Goal: Transaction & Acquisition: Purchase product/service

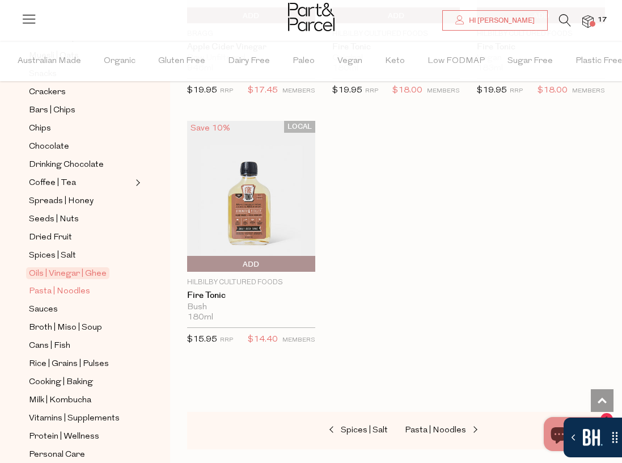
scroll to position [232, 0]
click at [84, 289] on span "Pasta | Noodles" at bounding box center [59, 290] width 61 height 14
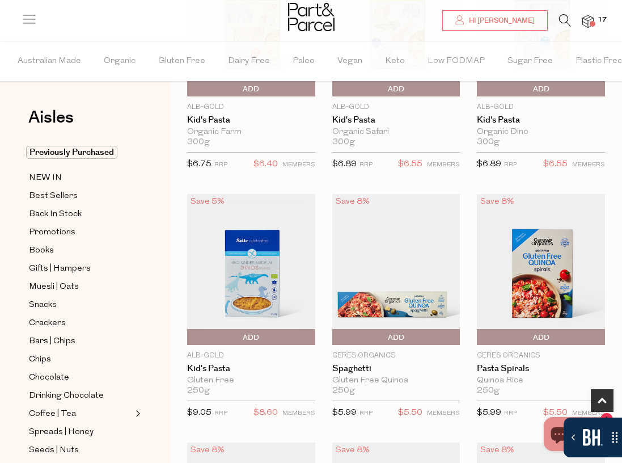
scroll to position [226, 0]
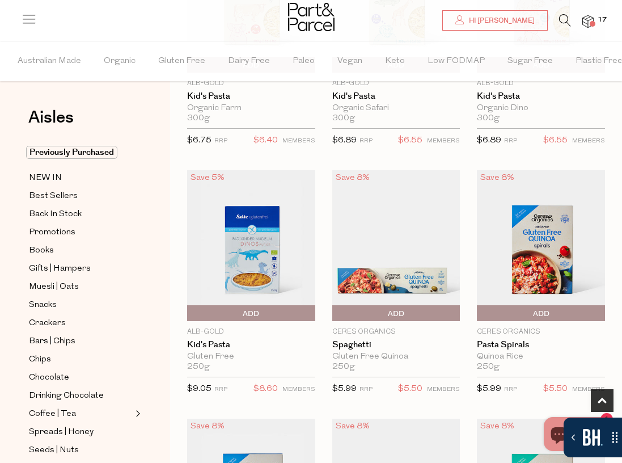
click at [268, 314] on span "Add To Parcel" at bounding box center [251, 313] width 122 height 17
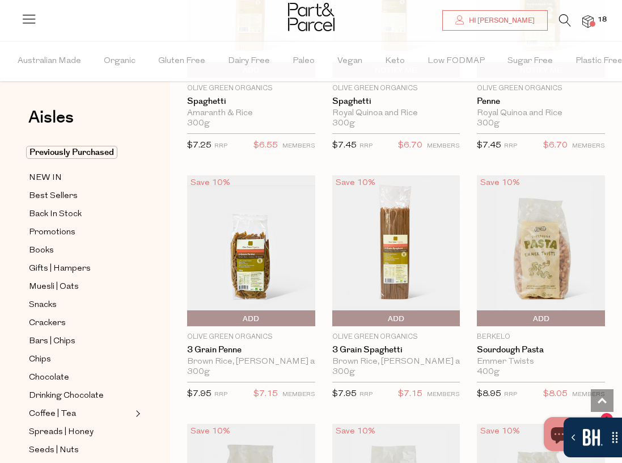
scroll to position [1217, 0]
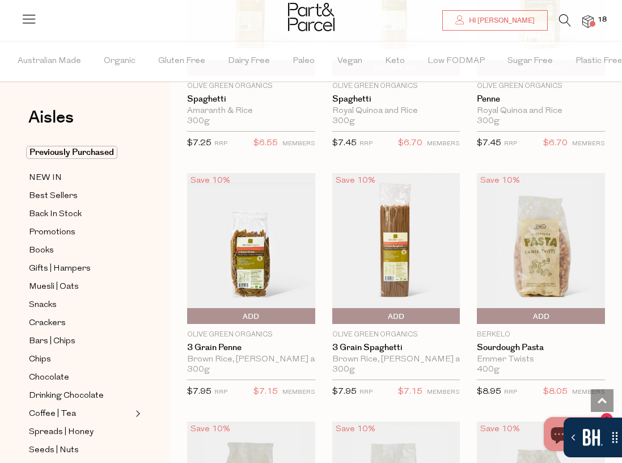
click at [376, 316] on span "Add To Parcel" at bounding box center [396, 316] width 122 height 17
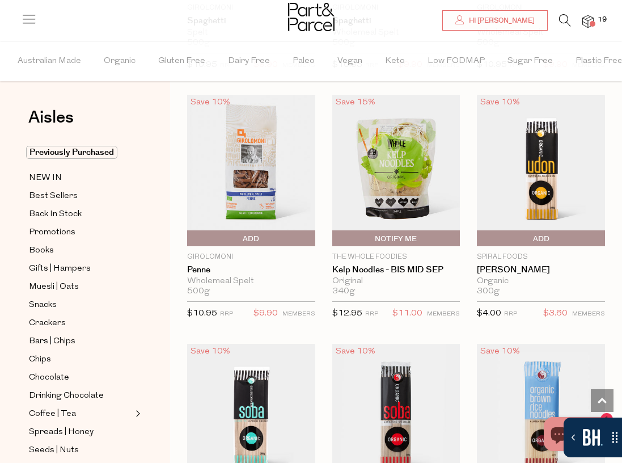
scroll to position [2798, 0]
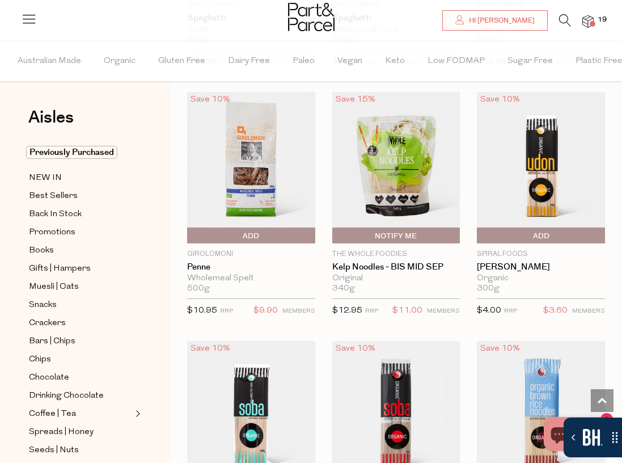
click at [190, 235] on span "Add To Parcel" at bounding box center [190, 235] width 0 height 17
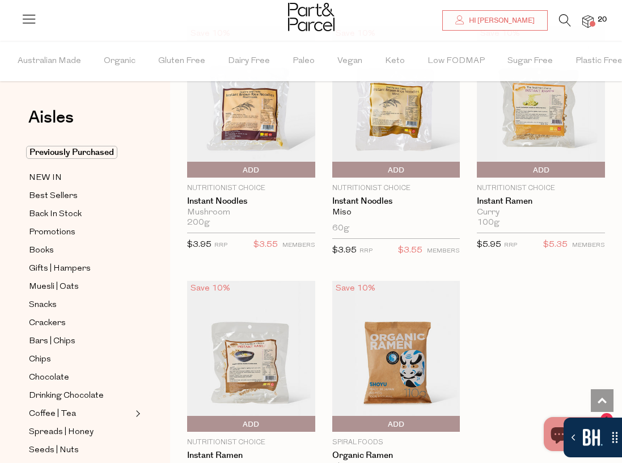
scroll to position [3890, 0]
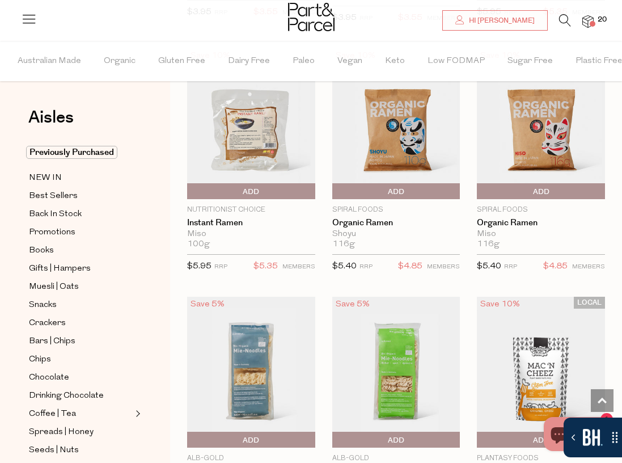
type input "2"
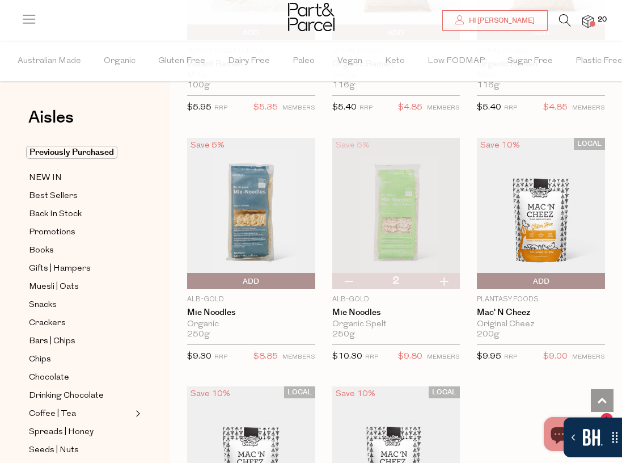
scroll to position [4219, 0]
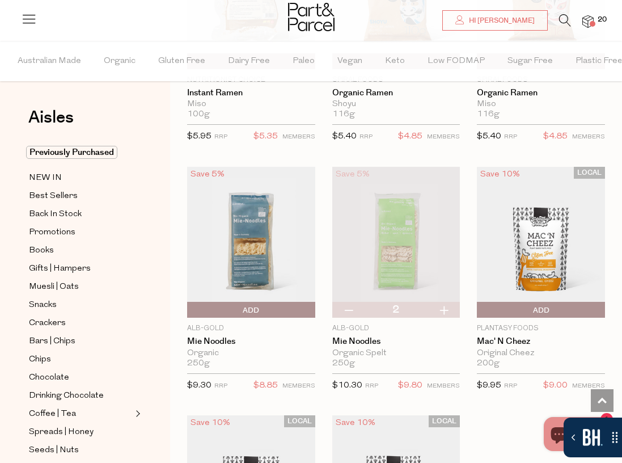
click at [554, 307] on span "Add To Parcel" at bounding box center [541, 310] width 122 height 17
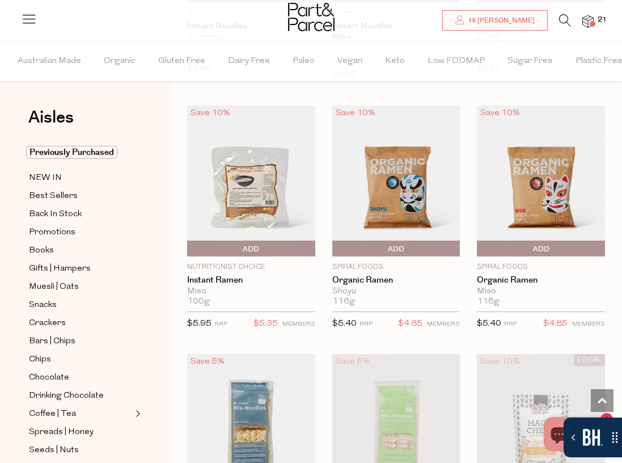
scroll to position [4032, 0]
click at [551, 252] on span "Add To Parcel" at bounding box center [541, 249] width 122 height 17
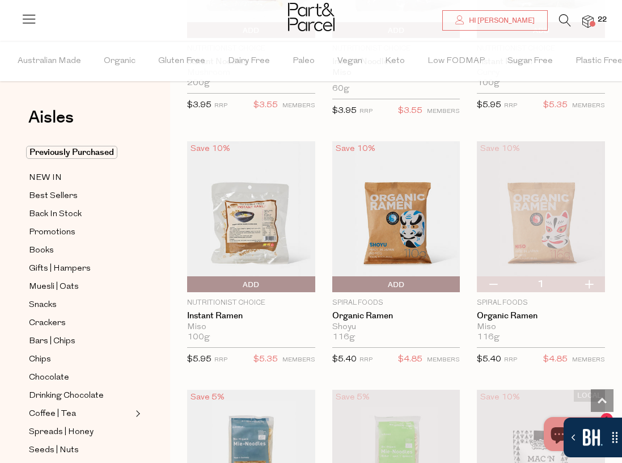
scroll to position [3996, 0]
click at [232, 286] on span "Add To Parcel" at bounding box center [251, 285] width 122 height 17
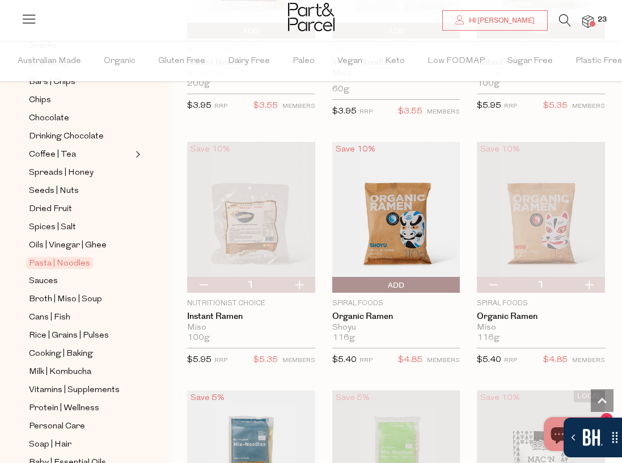
scroll to position [279, 0]
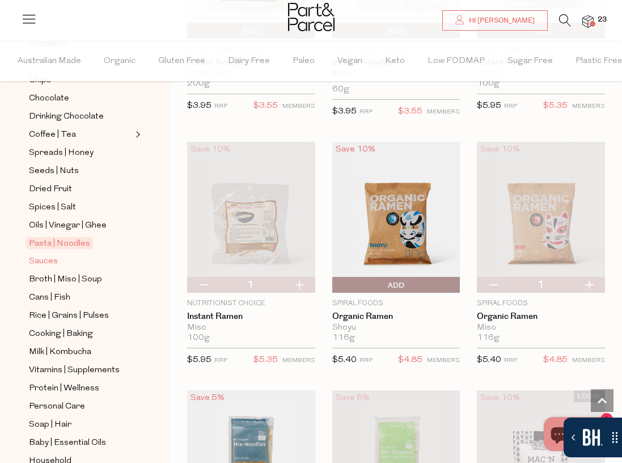
click at [39, 263] on span "Sauces" at bounding box center [43, 262] width 29 height 14
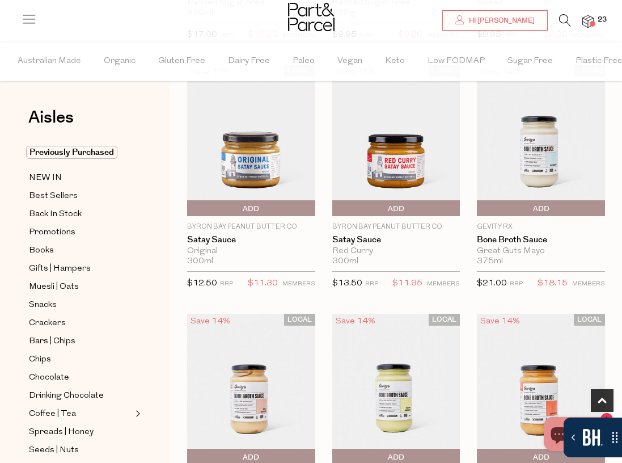
scroll to position [584, 0]
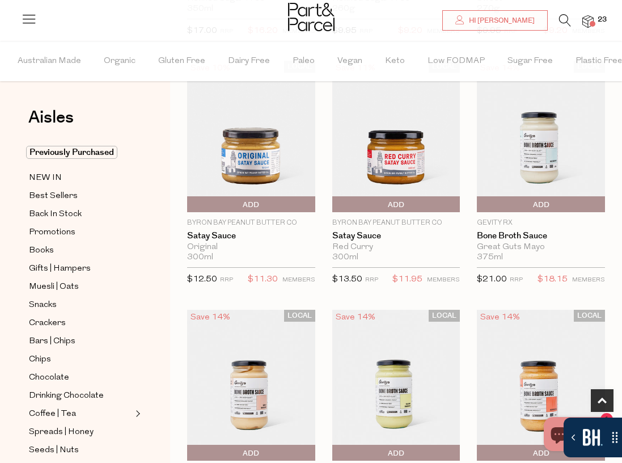
click at [190, 206] on span "Add To Parcel" at bounding box center [190, 204] width 0 height 17
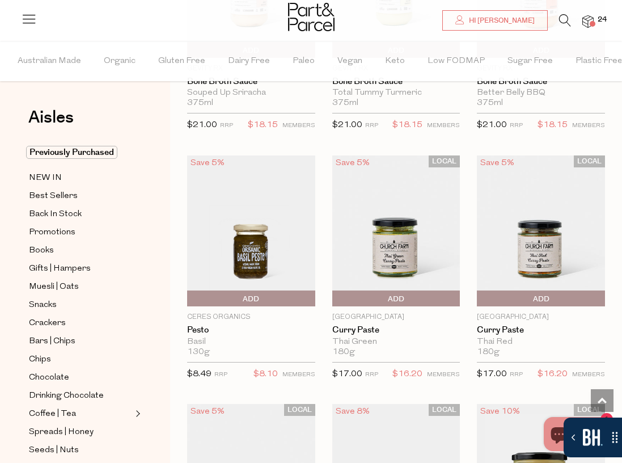
scroll to position [988, 0]
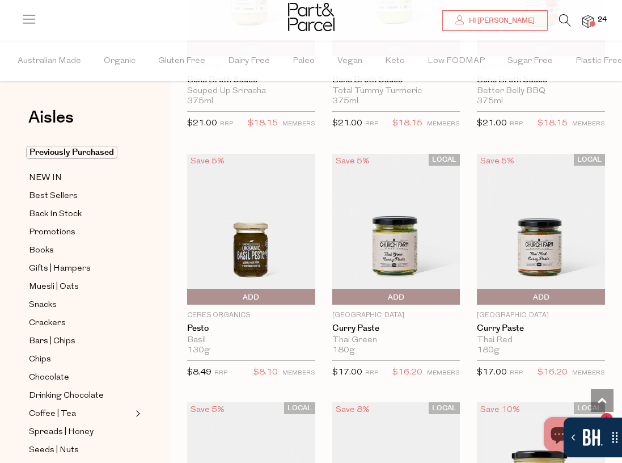
click at [414, 293] on span "Add To Parcel" at bounding box center [396, 297] width 122 height 17
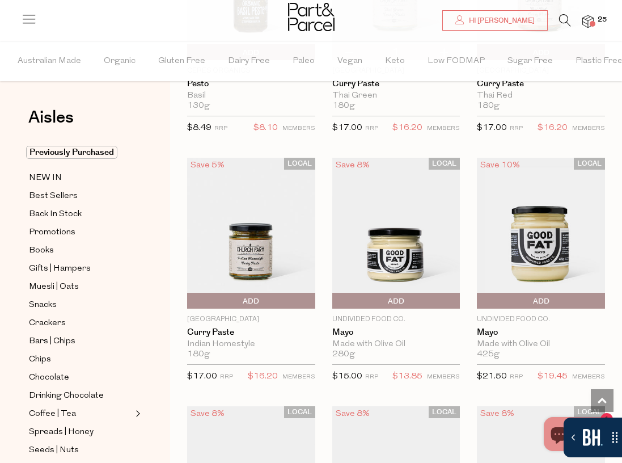
scroll to position [1234, 0]
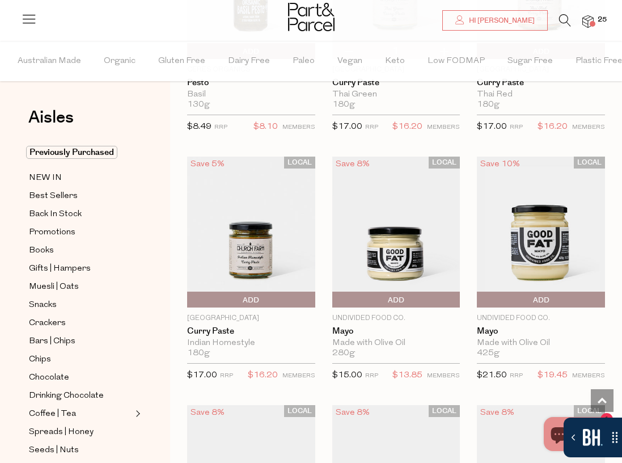
click at [414, 304] on span "Add To Parcel" at bounding box center [396, 299] width 122 height 17
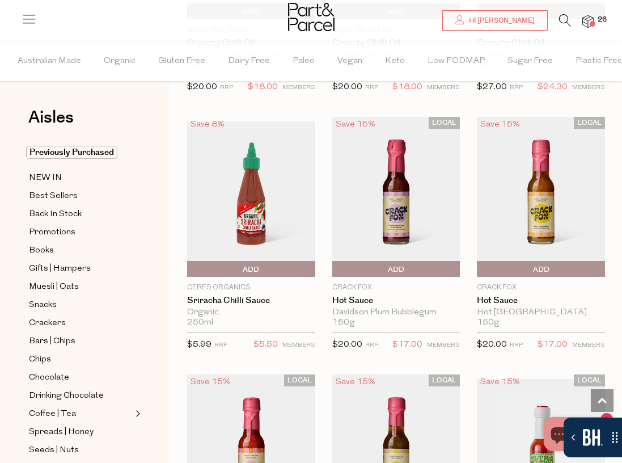
scroll to position [2296, 0]
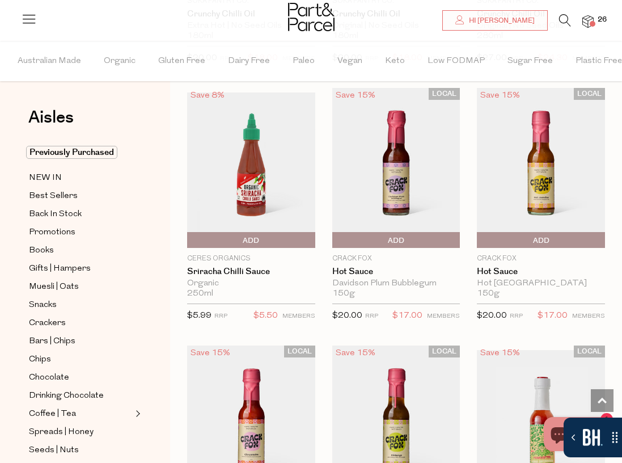
click at [269, 242] on span "Add To Parcel" at bounding box center [251, 240] width 122 height 17
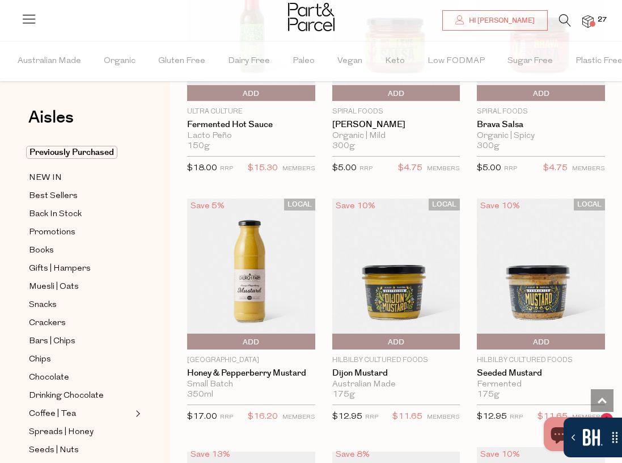
scroll to position [3199, 0]
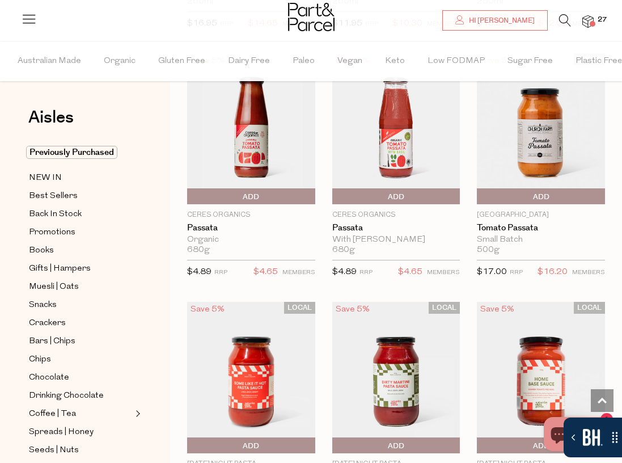
scroll to position [4842, 0]
click at [335, 193] on span "Add To Parcel" at bounding box center [335, 196] width 0 height 17
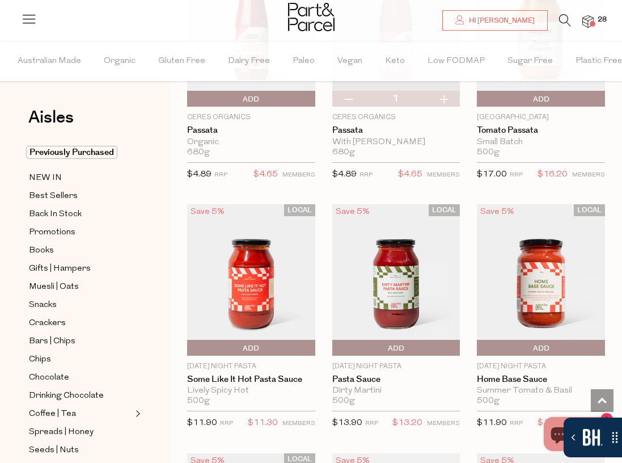
scroll to position [4946, 0]
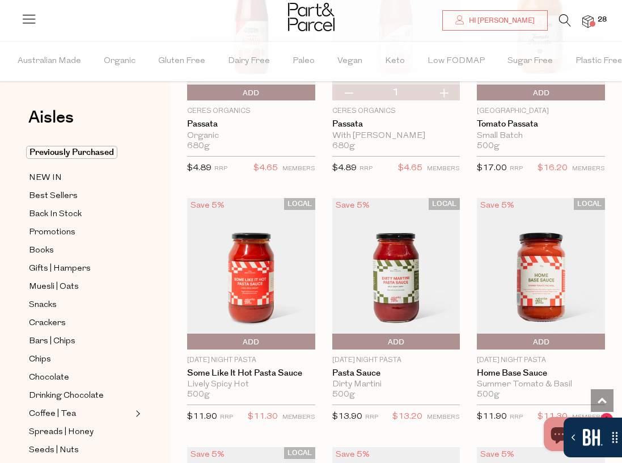
click at [562, 338] on span "Add To Parcel" at bounding box center [541, 341] width 122 height 17
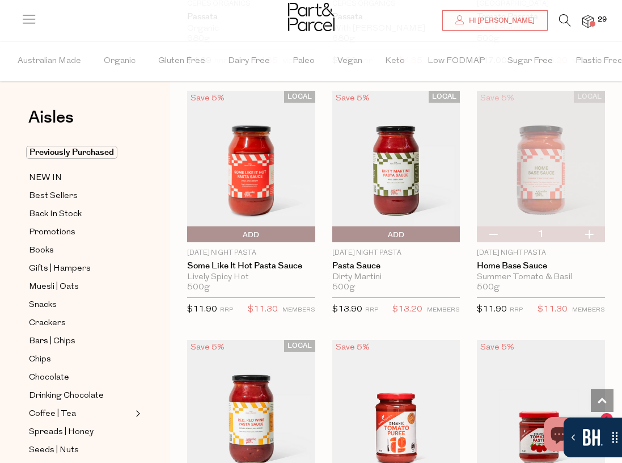
scroll to position [5052, 0]
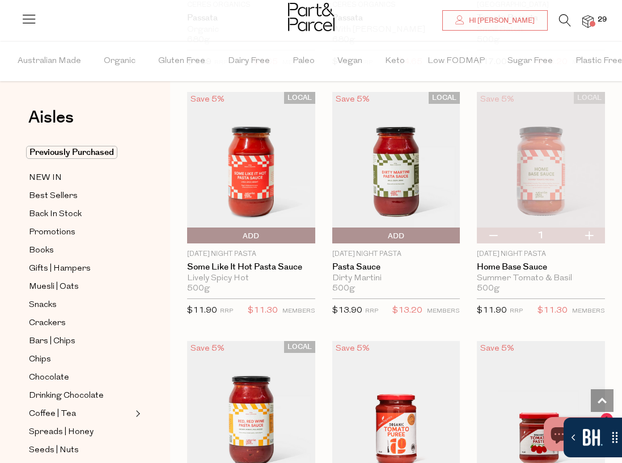
click at [587, 235] on button "button" at bounding box center [589, 235] width 32 height 16
type input "2"
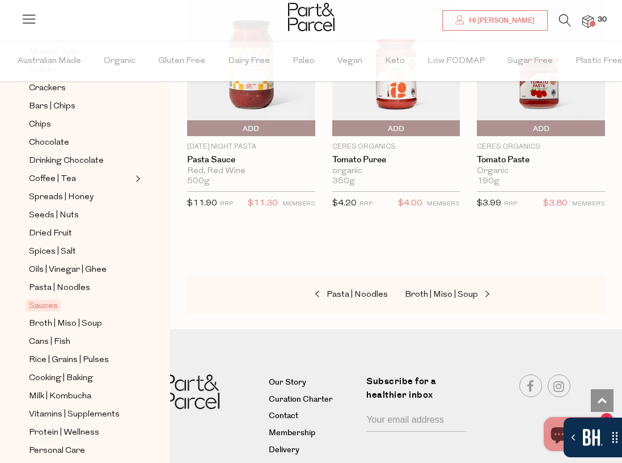
scroll to position [233, 0]
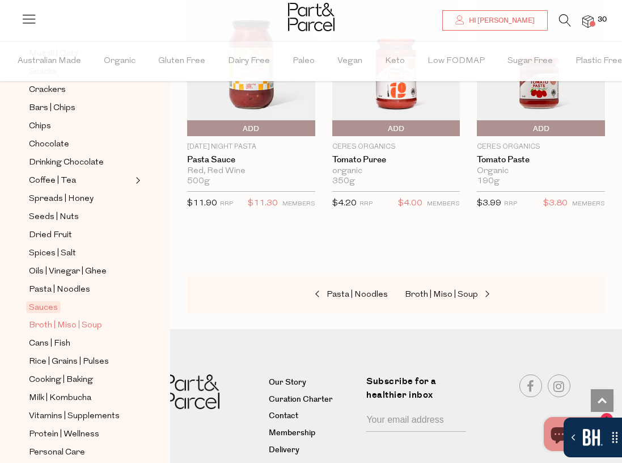
click at [82, 322] on span "Broth | Miso | Soup" at bounding box center [65, 326] width 73 height 14
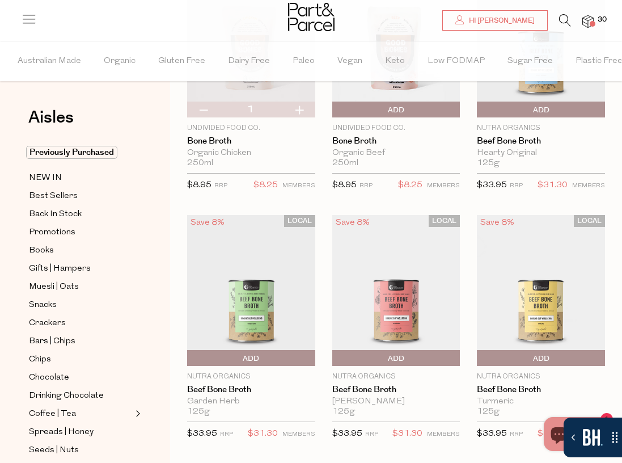
scroll to position [141, 0]
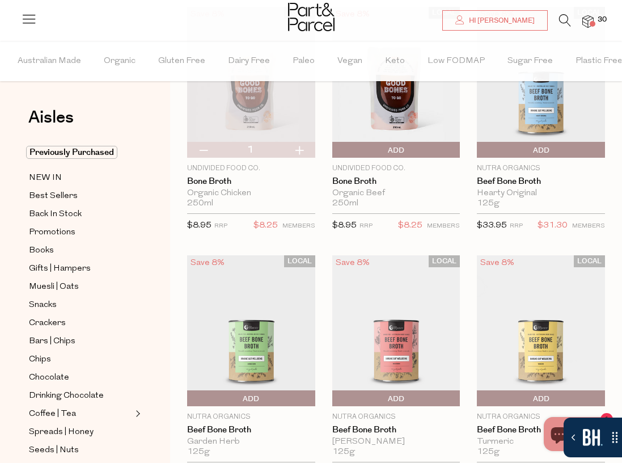
click at [480, 147] on span "Add To Parcel" at bounding box center [480, 150] width 0 height 17
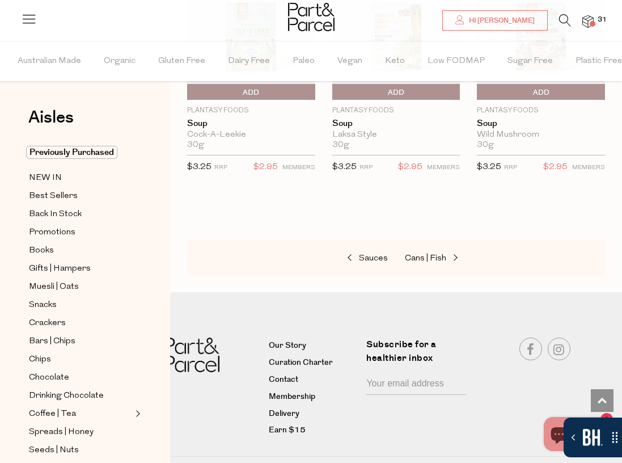
scroll to position [2696, 0]
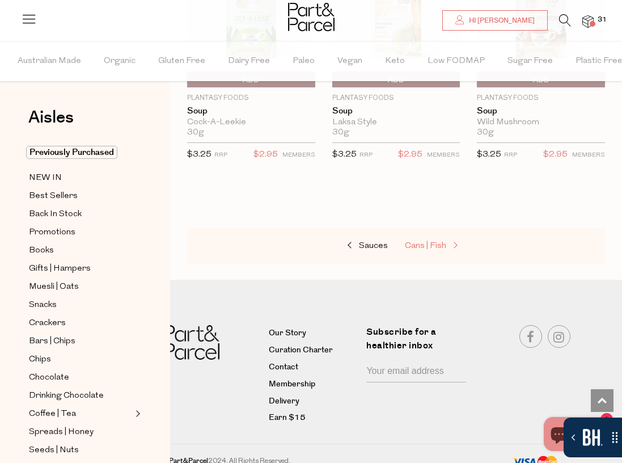
click at [439, 247] on span "Cans | Fish" at bounding box center [425, 245] width 41 height 9
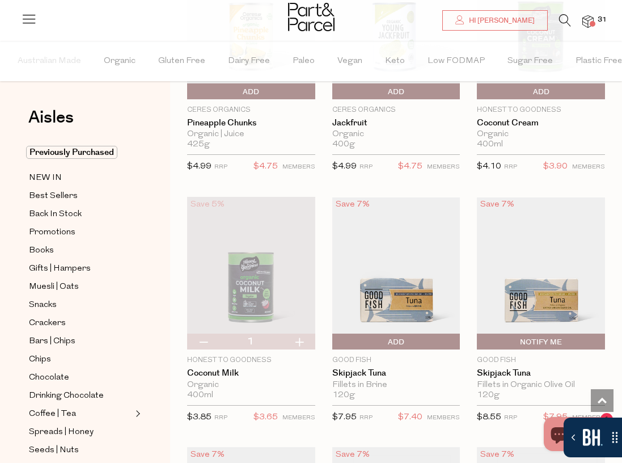
scroll to position [1196, 0]
click at [299, 340] on button "button" at bounding box center [299, 341] width 32 height 16
type input "2"
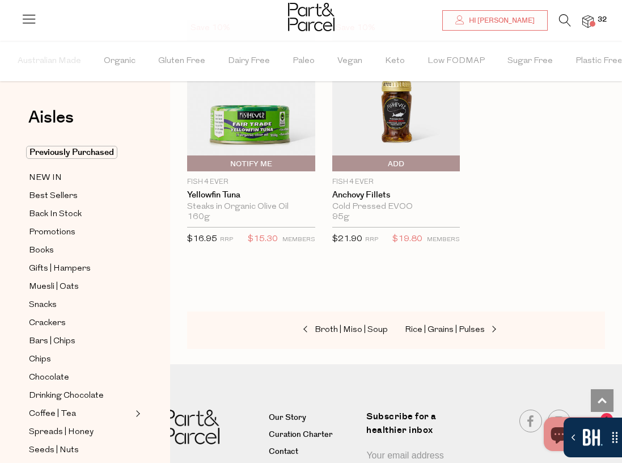
scroll to position [2122, 0]
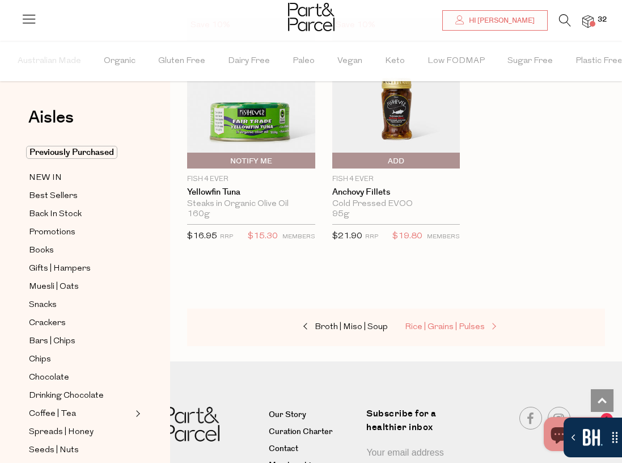
click at [423, 328] on span "Rice | Grains | Pulses" at bounding box center [445, 327] width 80 height 9
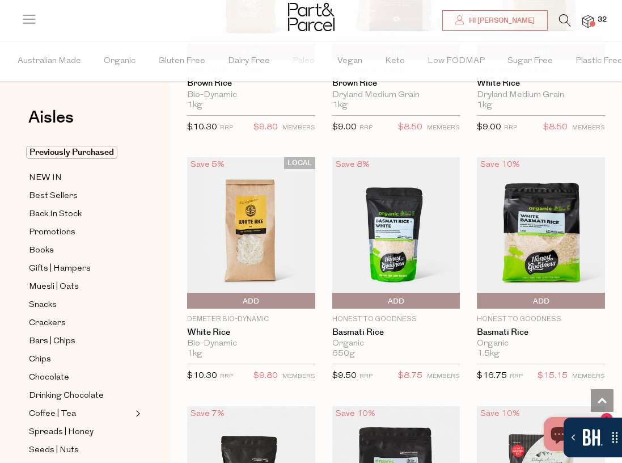
scroll to position [753, 0]
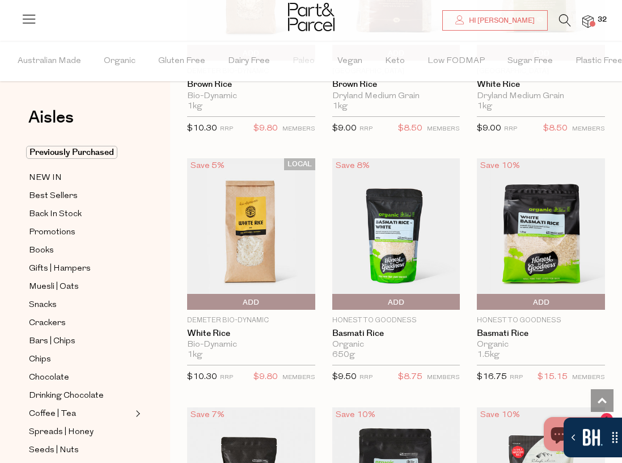
click at [335, 304] on span "Add To Parcel" at bounding box center [335, 302] width 0 height 17
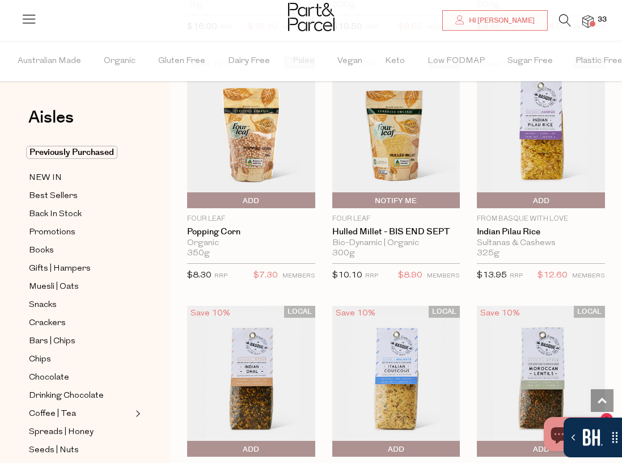
scroll to position [1848, 0]
click at [531, 198] on span "Add To Parcel" at bounding box center [541, 201] width 122 height 17
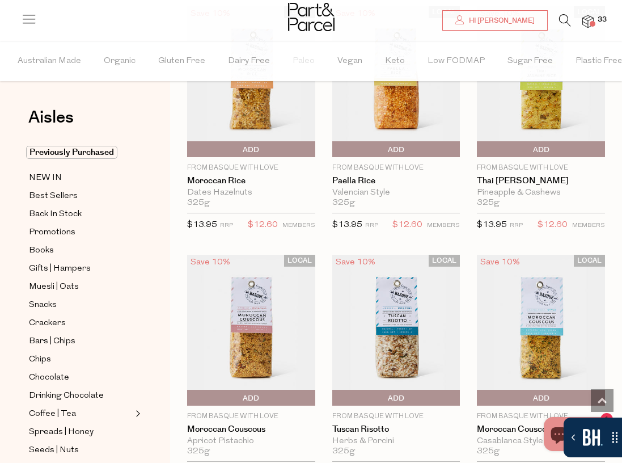
scroll to position [2396, 0]
click at [285, 393] on span "Add To Parcel" at bounding box center [251, 397] width 122 height 17
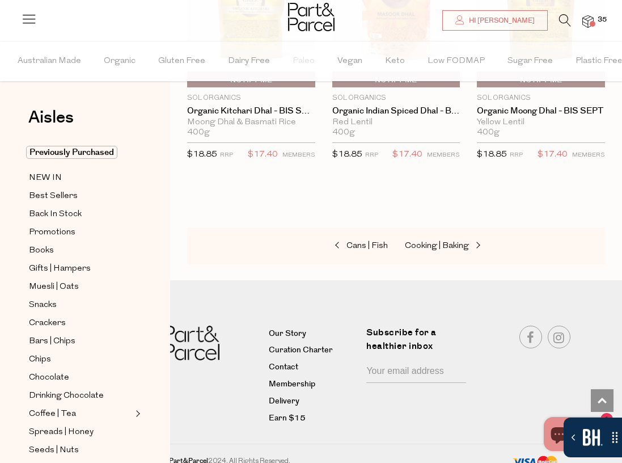
scroll to position [3222, 0]
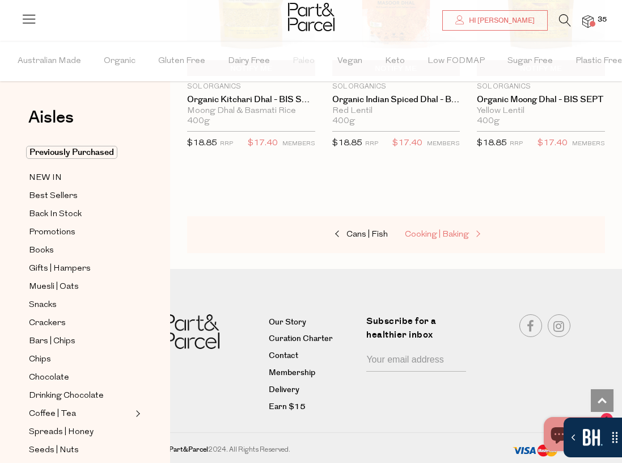
click at [420, 237] on span "Cooking | Baking" at bounding box center [437, 234] width 64 height 9
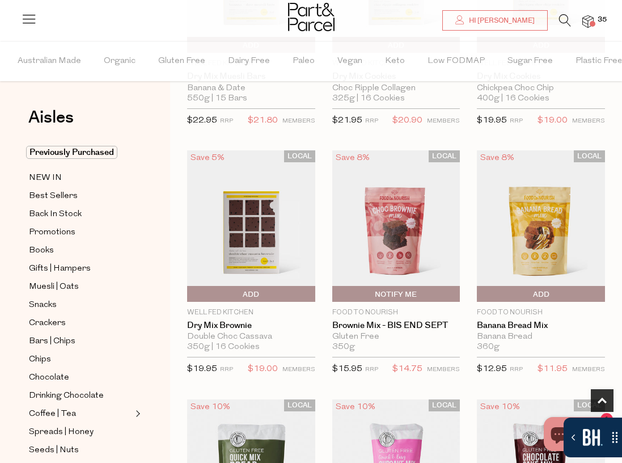
scroll to position [501, 0]
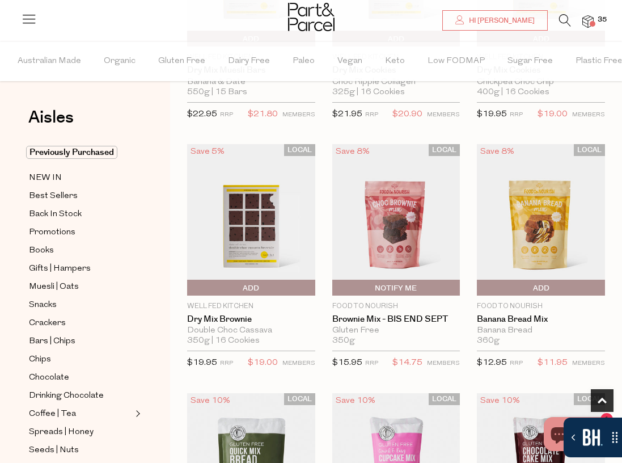
click at [562, 286] on span "Add To Parcel" at bounding box center [541, 287] width 122 height 17
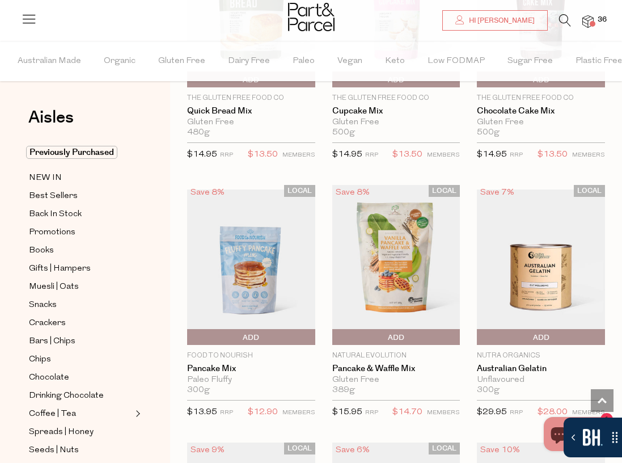
scroll to position [957, 0]
click at [418, 332] on span "Add To Parcel" at bounding box center [396, 336] width 122 height 17
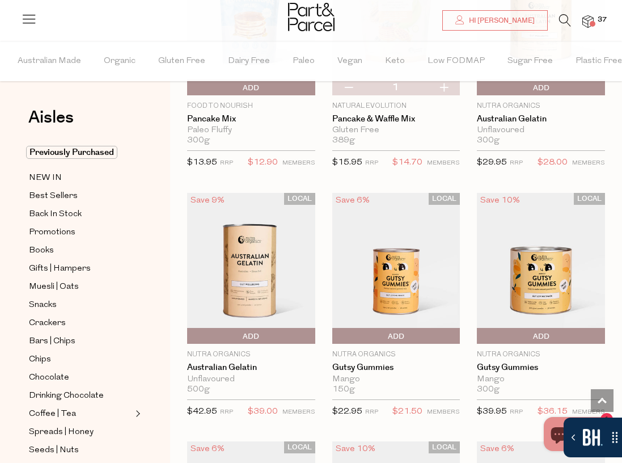
scroll to position [1207, 0]
click at [418, 332] on span "Add To Parcel" at bounding box center [396, 335] width 122 height 17
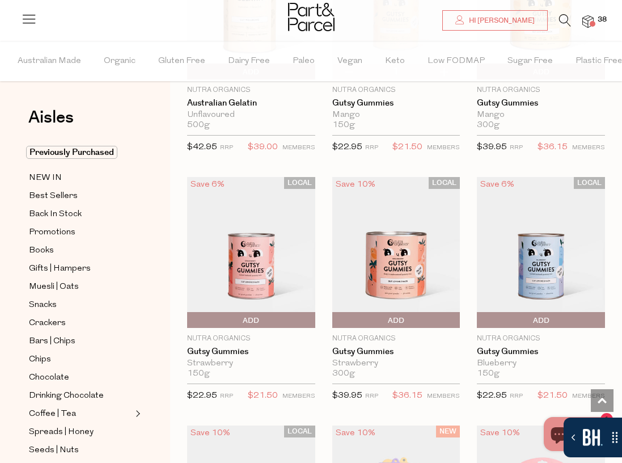
scroll to position [1477, 0]
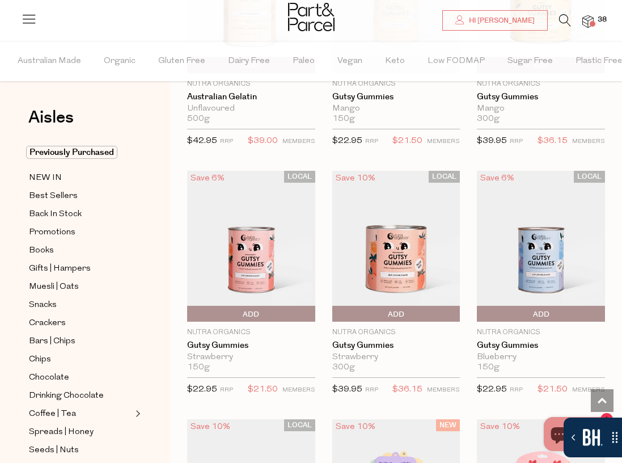
click at [271, 312] on span "Add To Parcel" at bounding box center [251, 314] width 122 height 17
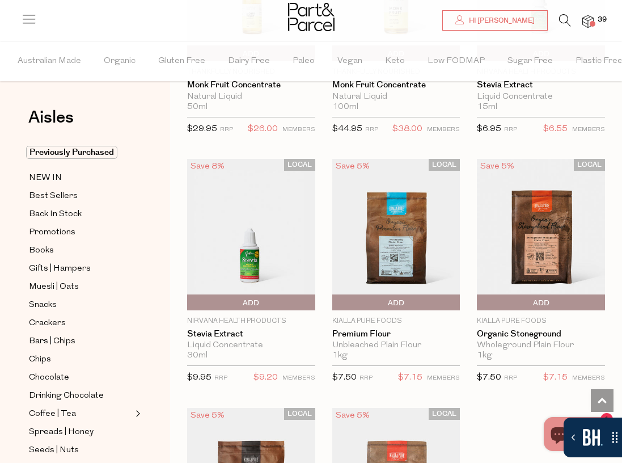
scroll to position [3727, 0]
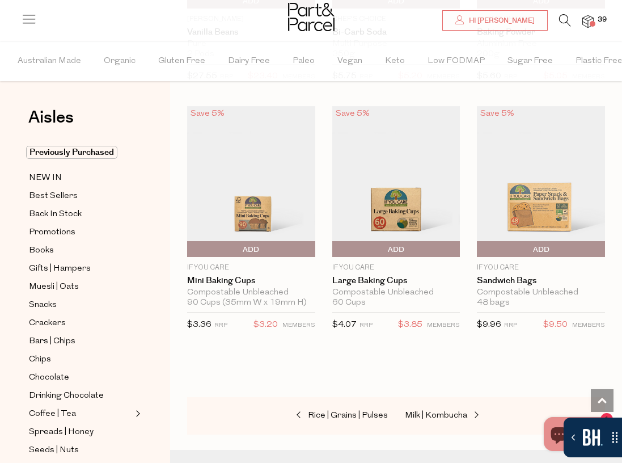
scroll to position [6760, 0]
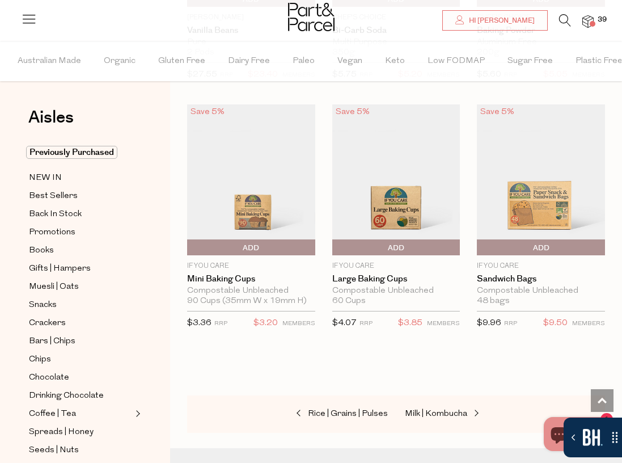
click at [480, 244] on span "Add To Parcel" at bounding box center [480, 247] width 0 height 17
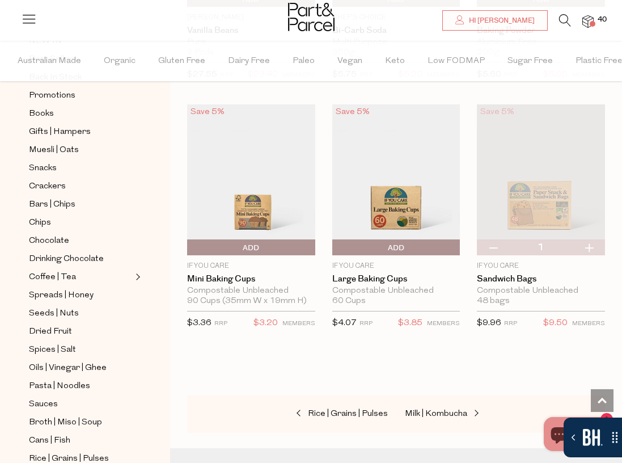
scroll to position [168, 0]
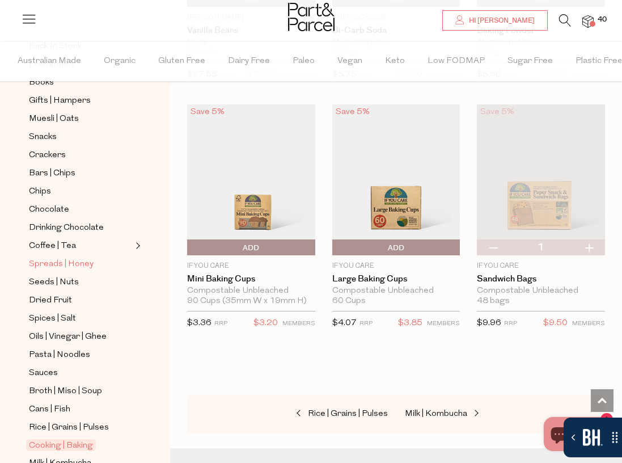
click at [90, 268] on span "Spreads | Honey" at bounding box center [61, 264] width 65 height 14
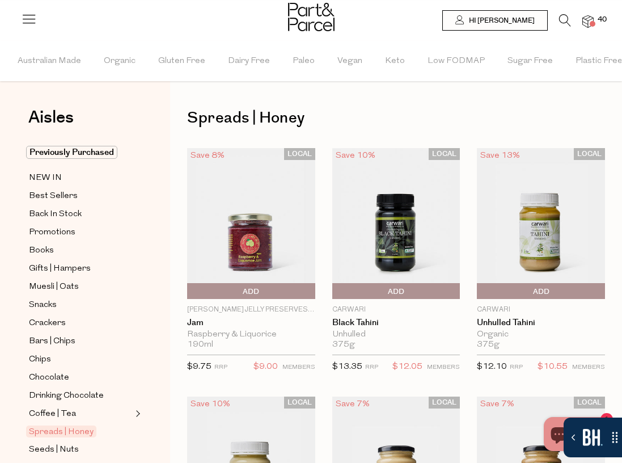
click at [293, 290] on span "Add To Parcel" at bounding box center [251, 291] width 122 height 17
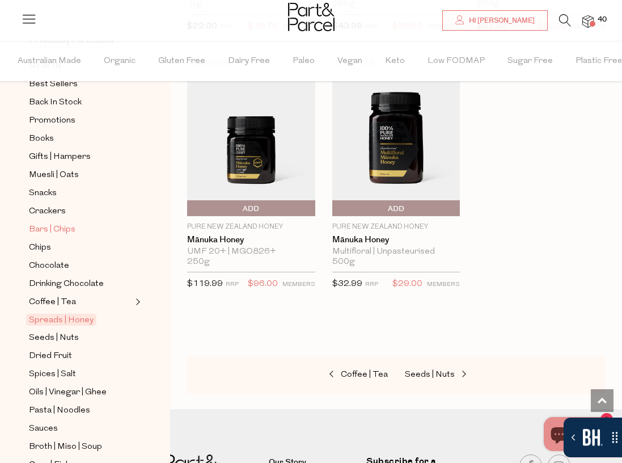
scroll to position [110, 0]
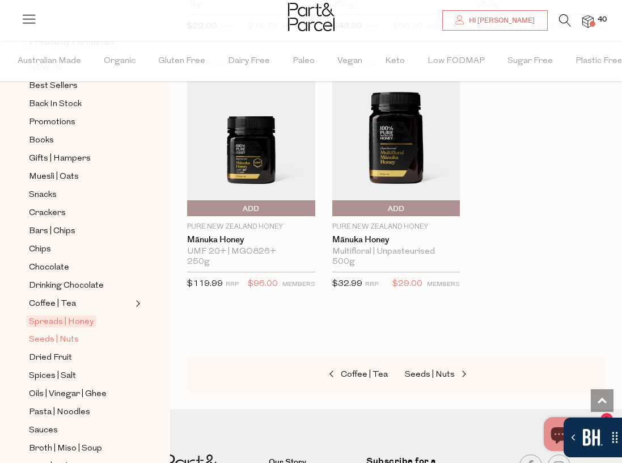
click at [69, 338] on span "Seeds | Nuts" at bounding box center [54, 340] width 50 height 14
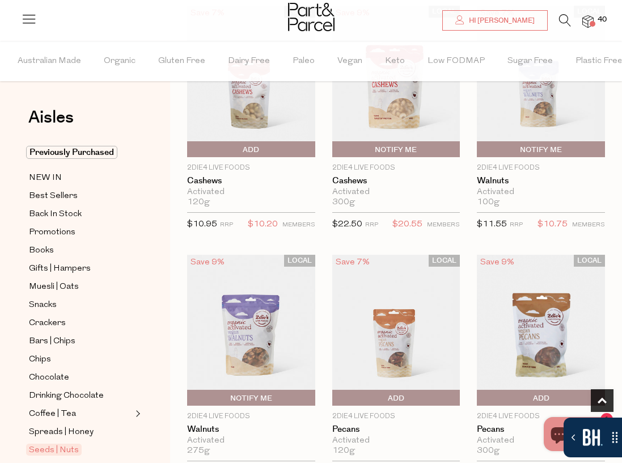
scroll to position [640, 0]
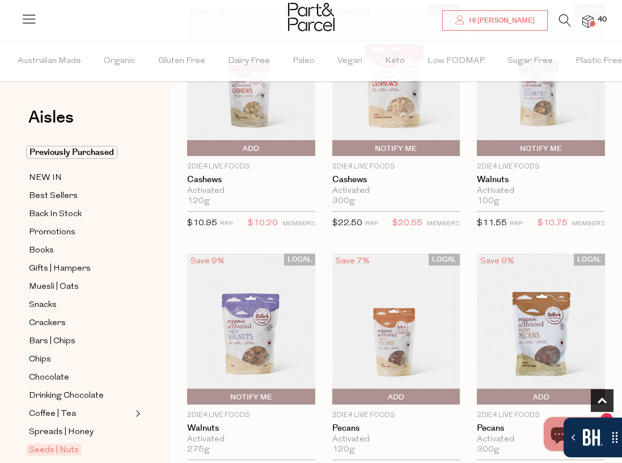
click at [235, 150] on span "Add To Parcel" at bounding box center [251, 148] width 122 height 17
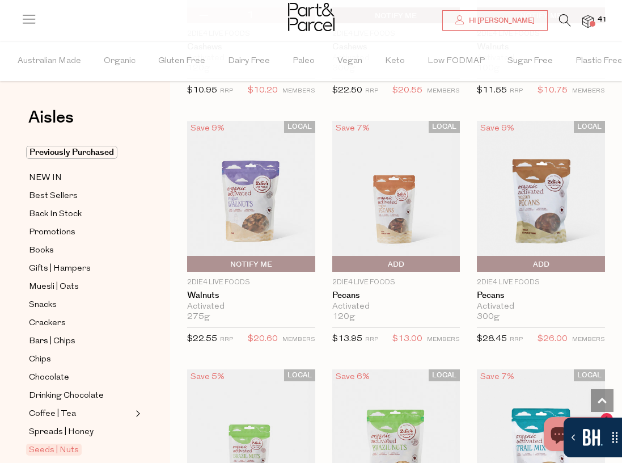
scroll to position [772, 0]
click at [385, 265] on span "Add To Parcel" at bounding box center [396, 264] width 122 height 17
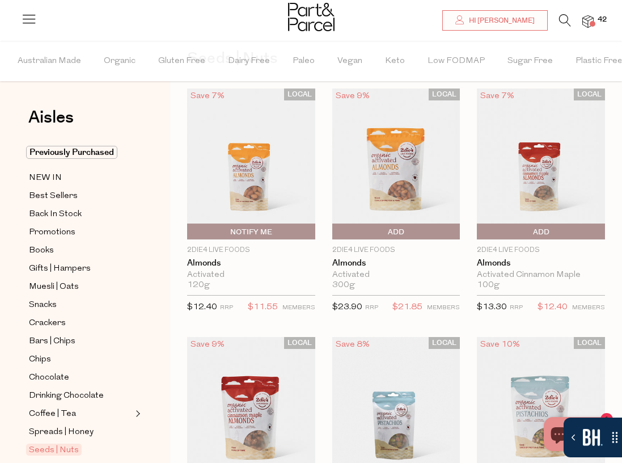
scroll to position [0, 0]
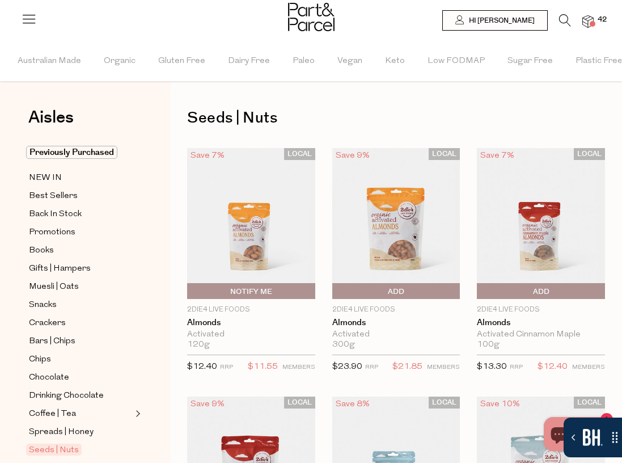
click at [517, 288] on span "Add To Parcel" at bounding box center [541, 291] width 122 height 17
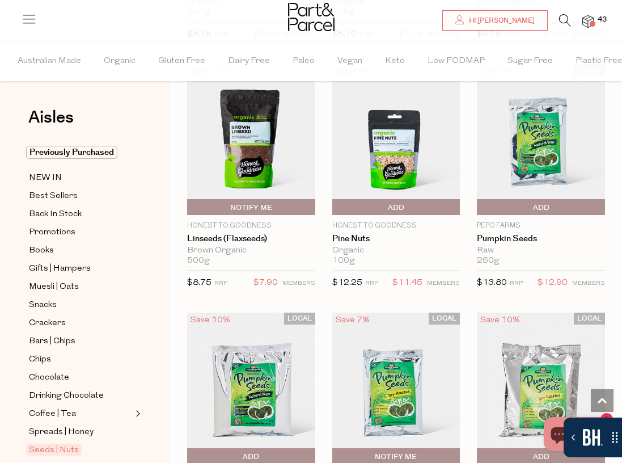
scroll to position [2472, 0]
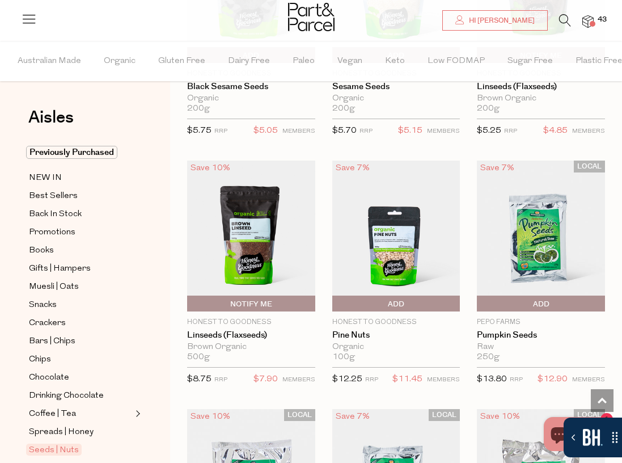
click at [480, 303] on span "Add To Parcel" at bounding box center [480, 303] width 0 height 17
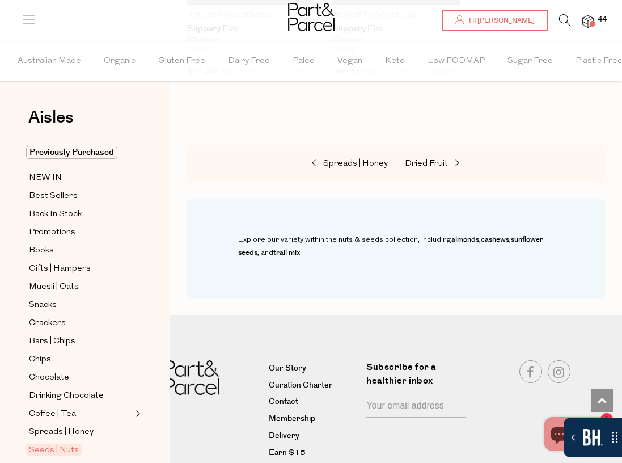
scroll to position [4022, 0]
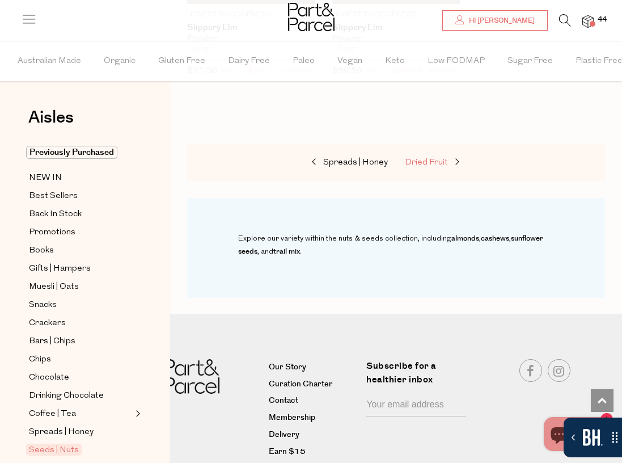
click at [439, 158] on span "Dried Fruit" at bounding box center [426, 162] width 43 height 9
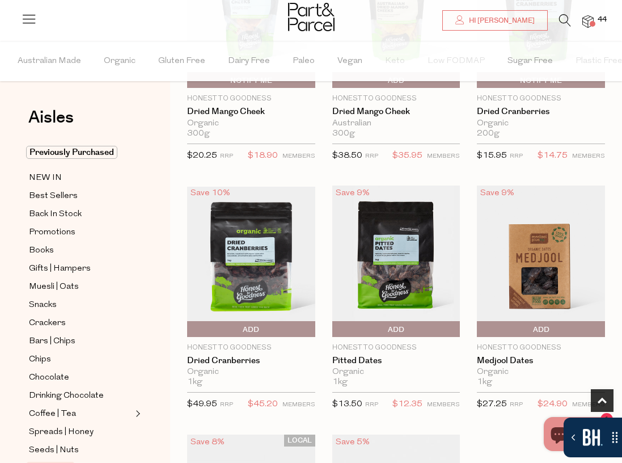
scroll to position [464, 0]
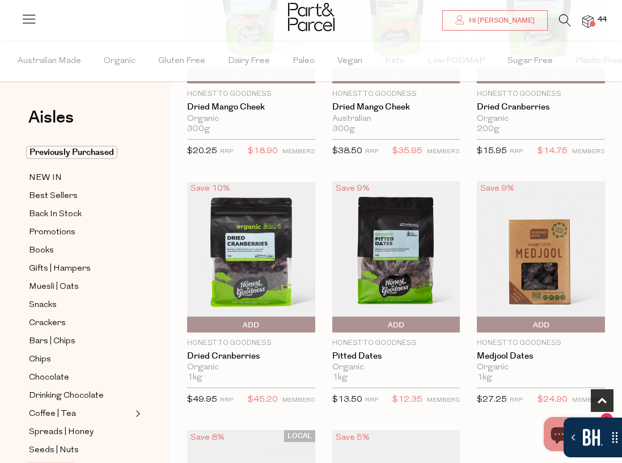
click at [522, 321] on span "Add To Parcel" at bounding box center [541, 324] width 122 height 17
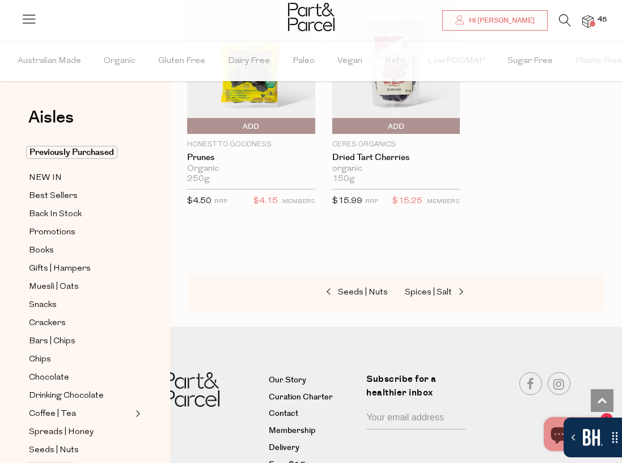
scroll to position [911, 0]
click at [440, 289] on span "Spices | Salt" at bounding box center [428, 291] width 47 height 9
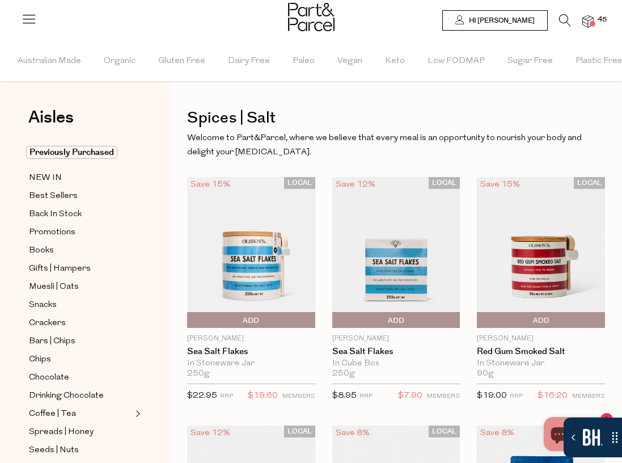
click at [286, 321] on span "Add To Parcel" at bounding box center [251, 320] width 122 height 17
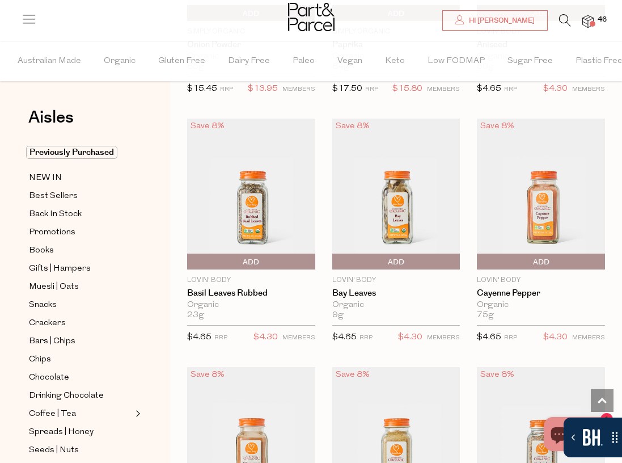
scroll to position [2542, 0]
click at [556, 264] on span "Add To Parcel" at bounding box center [541, 262] width 122 height 17
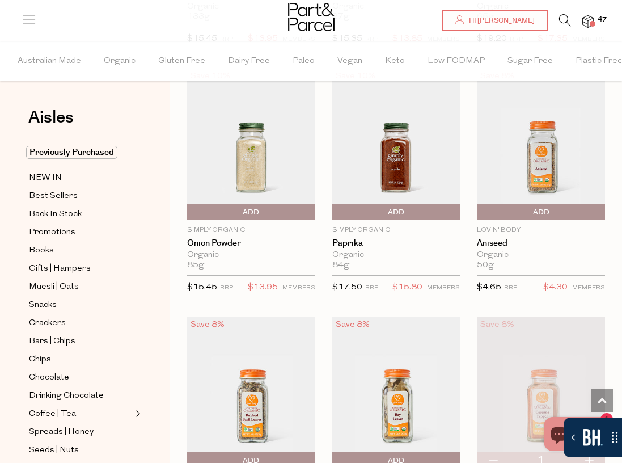
scroll to position [2334, 0]
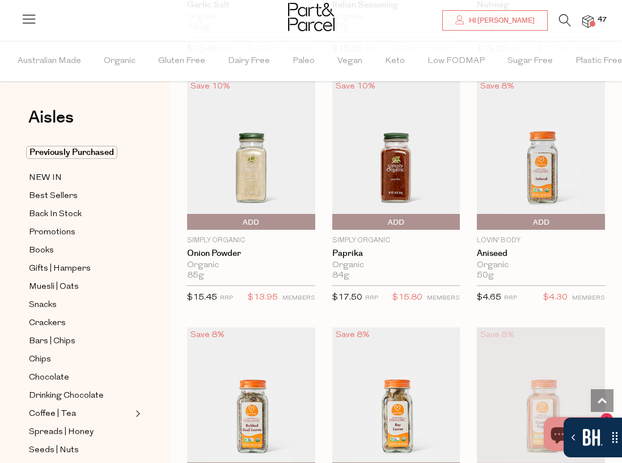
click at [335, 219] on span "Add To Parcel" at bounding box center [335, 222] width 0 height 17
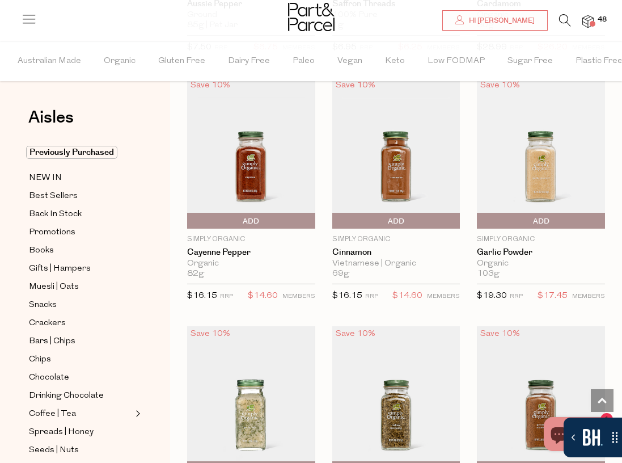
scroll to position [1821, 0]
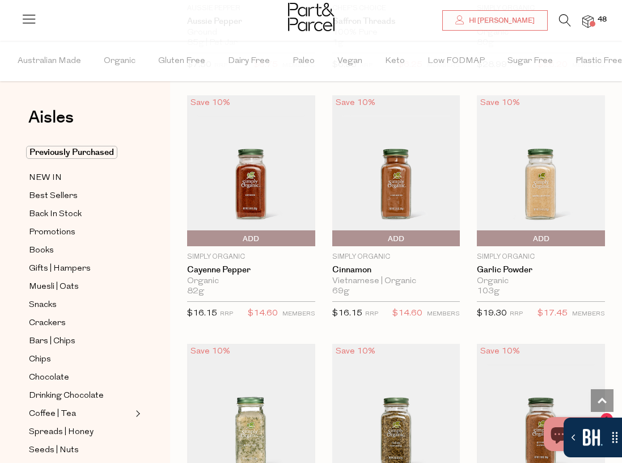
click at [335, 239] on span "Add To Parcel" at bounding box center [335, 238] width 0 height 17
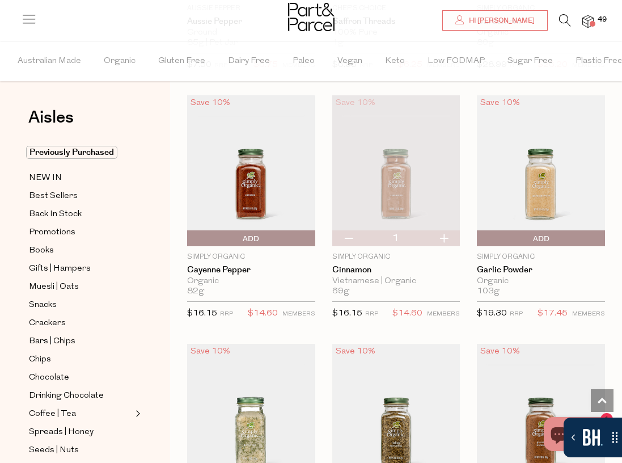
click at [298, 234] on span "Add To Parcel" at bounding box center [251, 238] width 122 height 17
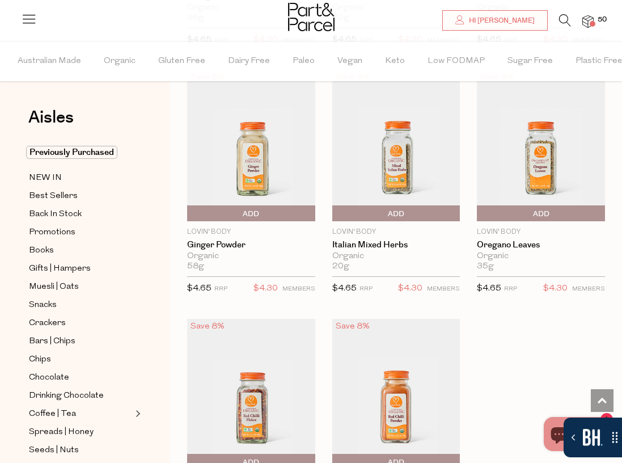
scroll to position [3840, 0]
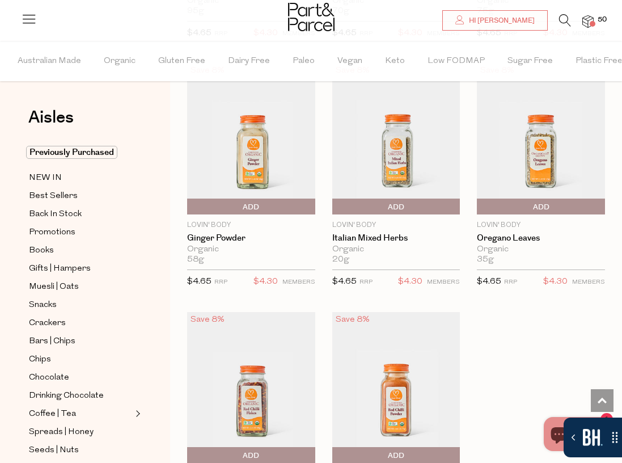
click at [270, 206] on span "Add To Parcel" at bounding box center [251, 206] width 122 height 17
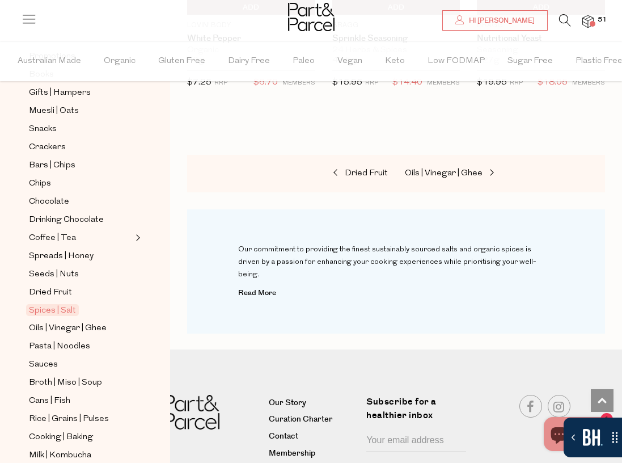
scroll to position [180, 0]
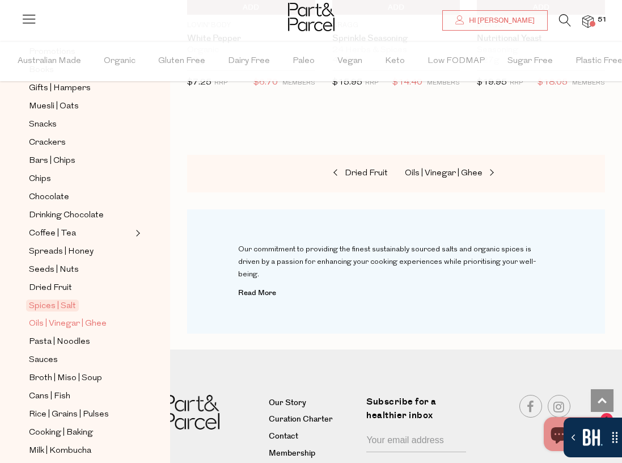
click at [95, 327] on span "Oils | Vinegar | Ghee" at bounding box center [68, 324] width 78 height 14
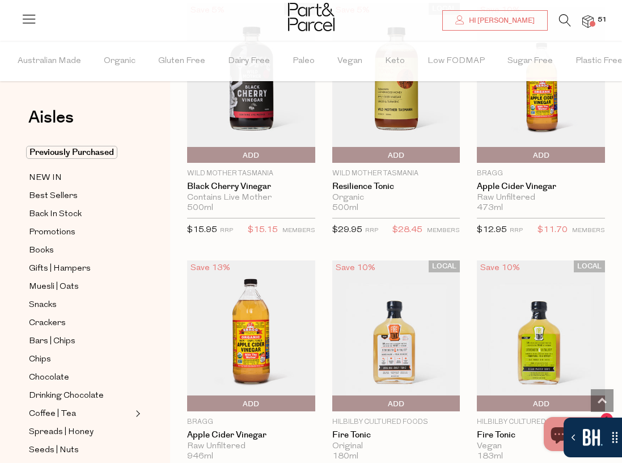
scroll to position [3400, 0]
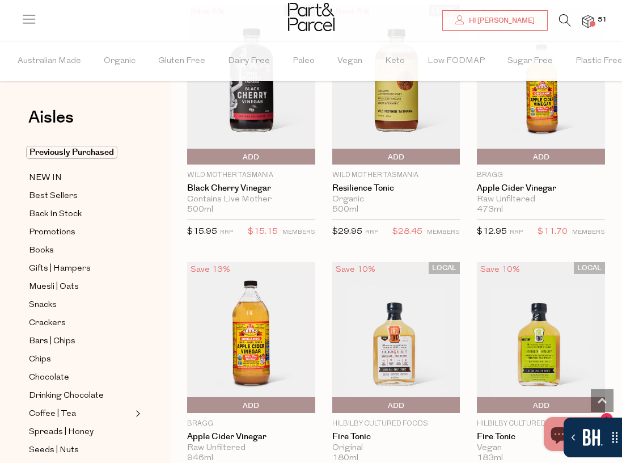
click at [480, 153] on span "Add To Parcel" at bounding box center [480, 157] width 0 height 17
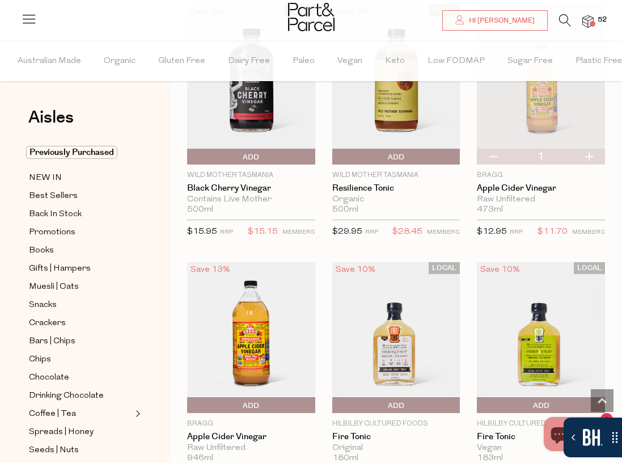
click at [492, 156] on button "button" at bounding box center [493, 157] width 32 height 16
type input "0"
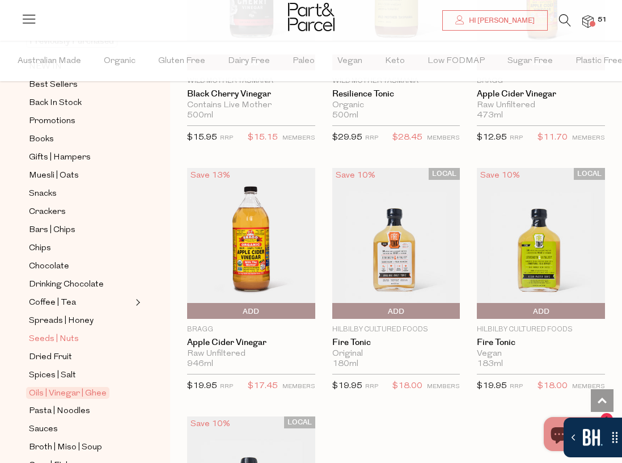
scroll to position [285, 0]
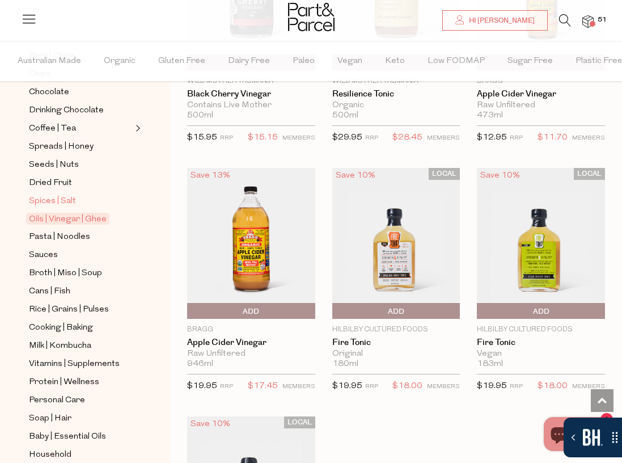
click at [52, 198] on span "Spices | Salt" at bounding box center [52, 201] width 47 height 14
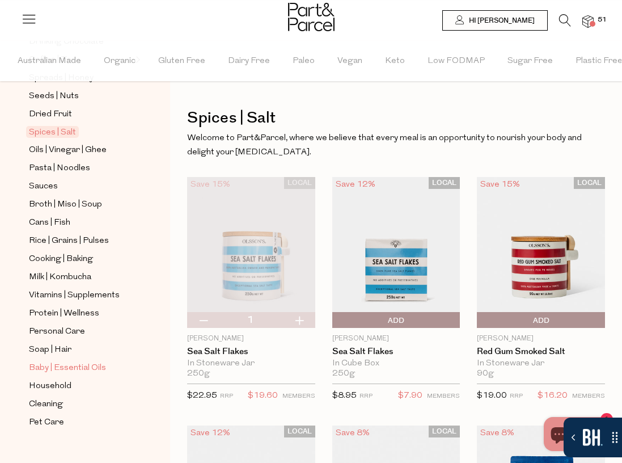
scroll to position [370, 0]
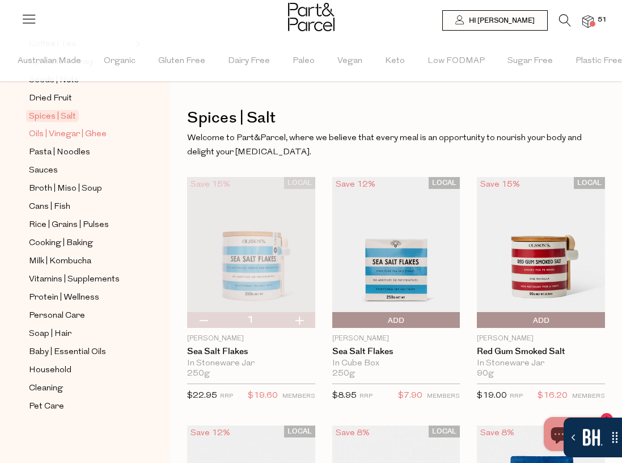
click at [53, 132] on span "Oils | Vinegar | Ghee" at bounding box center [68, 135] width 78 height 14
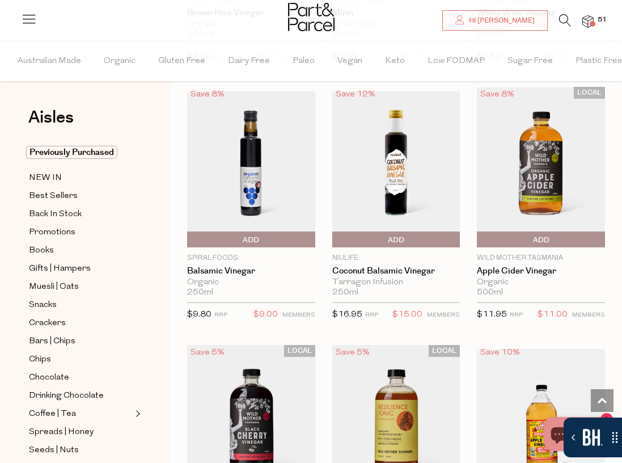
scroll to position [3059, 0]
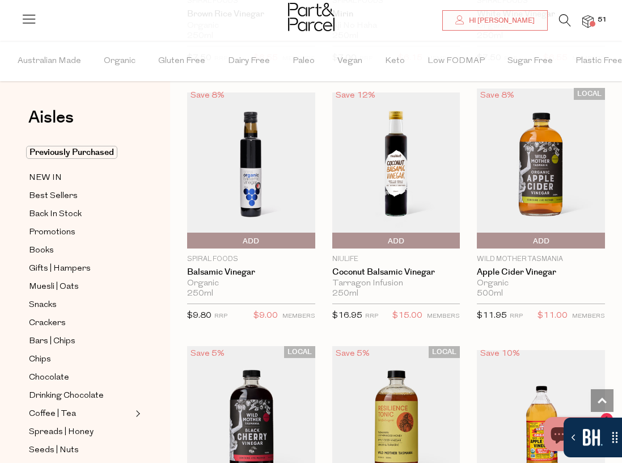
click at [480, 240] on span "Add To Parcel" at bounding box center [480, 240] width 0 height 17
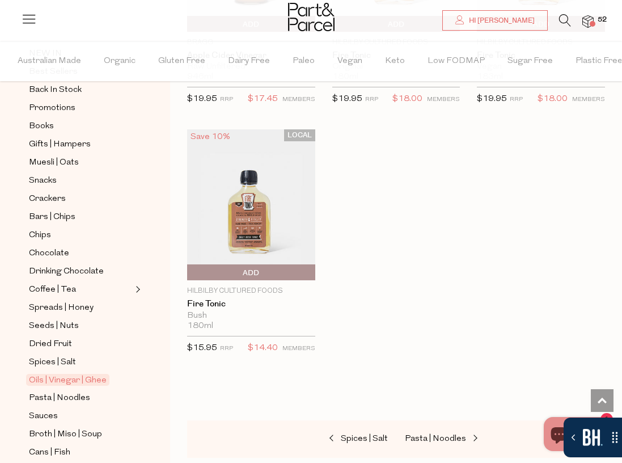
scroll to position [127, 0]
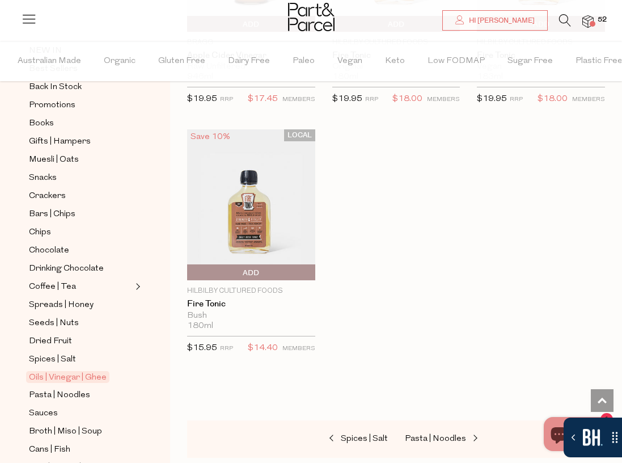
click at [588, 20] on img at bounding box center [587, 21] width 11 height 13
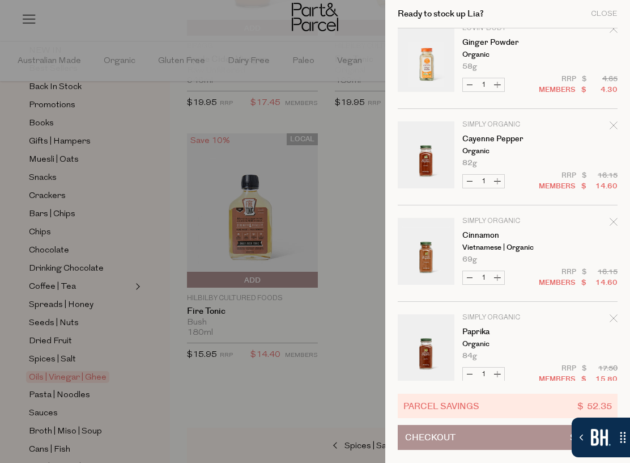
scroll to position [111, 0]
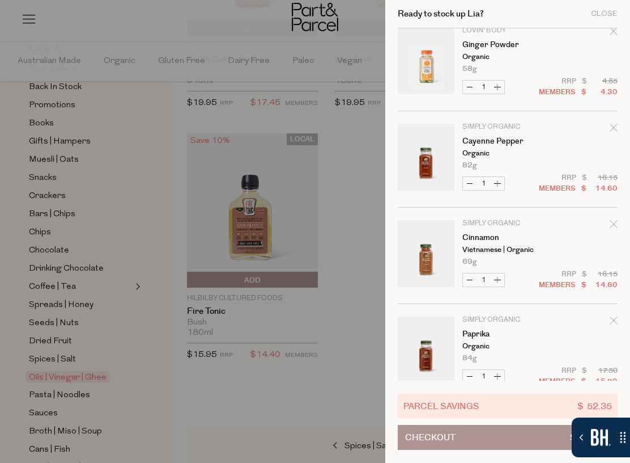
click at [468, 278] on button "Decrease Cinnamon" at bounding box center [470, 279] width 14 height 13
type input "0"
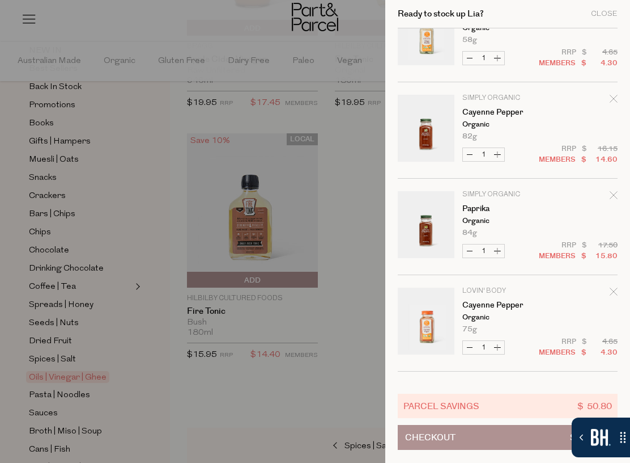
scroll to position [140, 0]
click at [468, 247] on button "Decrease Paprika" at bounding box center [470, 249] width 14 height 13
type input "0"
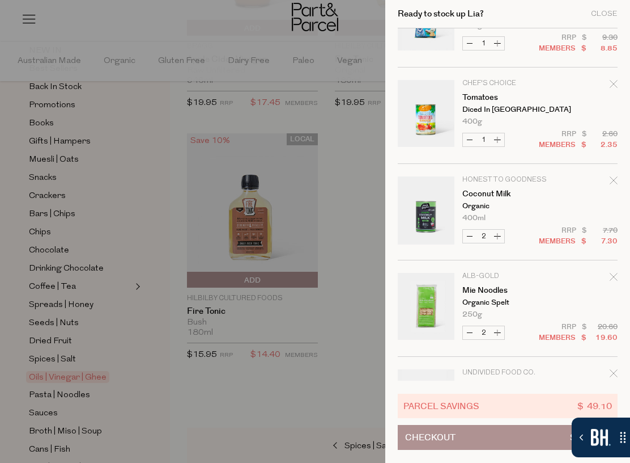
scroll to position [3817, 0]
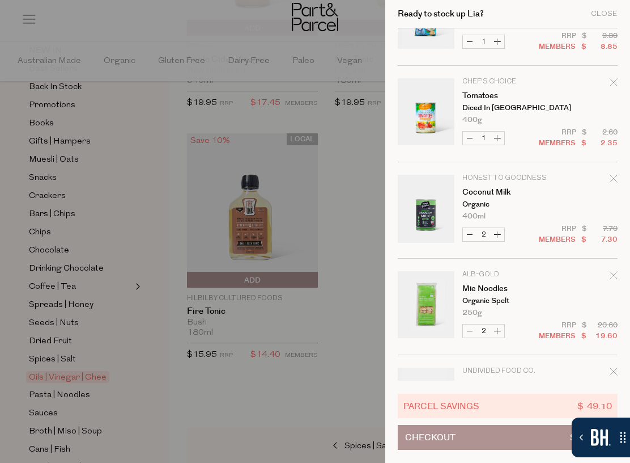
click at [340, 257] on div at bounding box center [315, 231] width 630 height 463
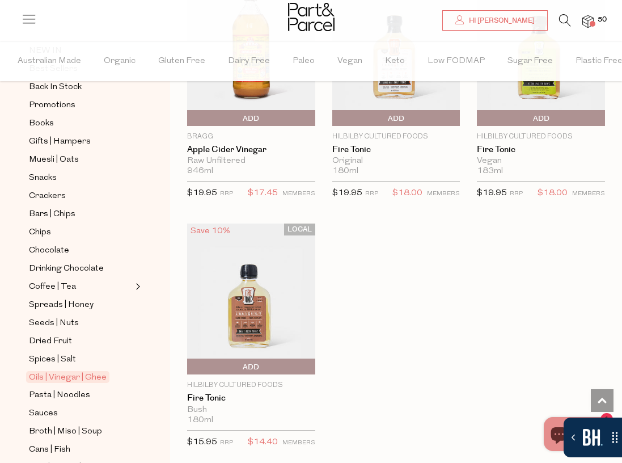
scroll to position [3675, 0]
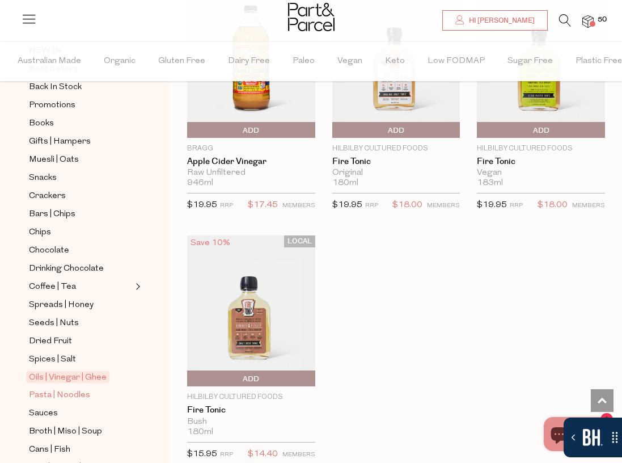
click at [79, 394] on span "Pasta | Noodles" at bounding box center [59, 395] width 61 height 14
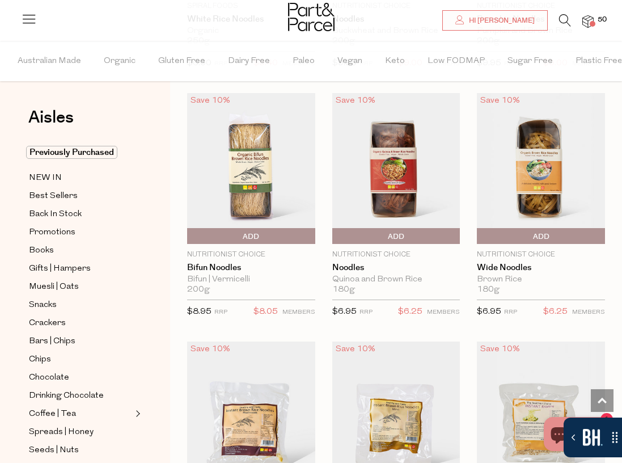
scroll to position [3564, 0]
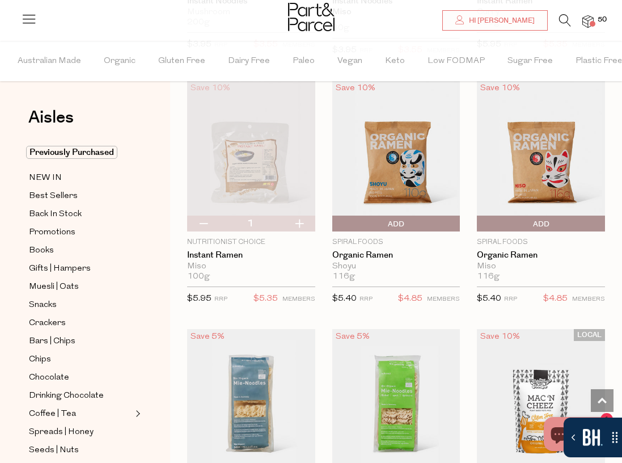
type input "2"
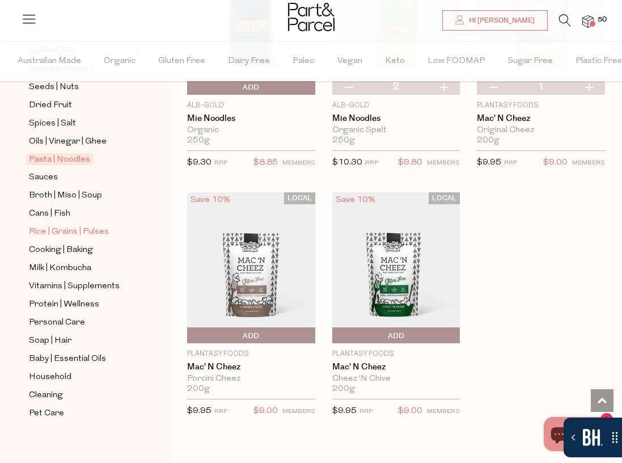
scroll to position [370, 0]
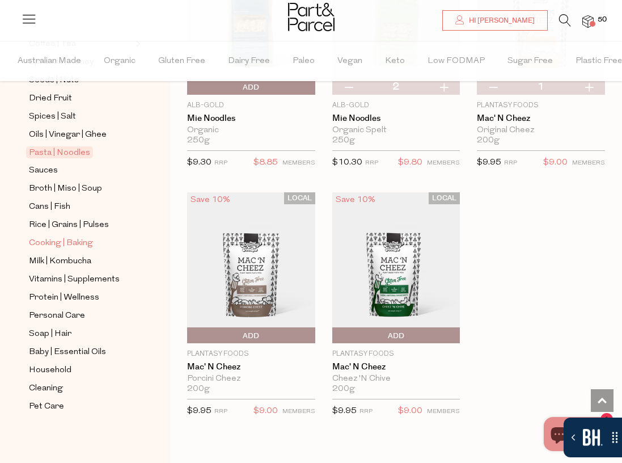
click at [67, 240] on span "Cooking | Baking" at bounding box center [61, 243] width 64 height 14
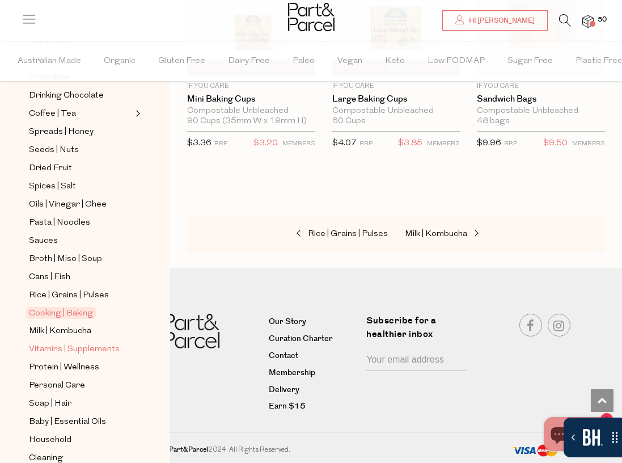
scroll to position [304, 0]
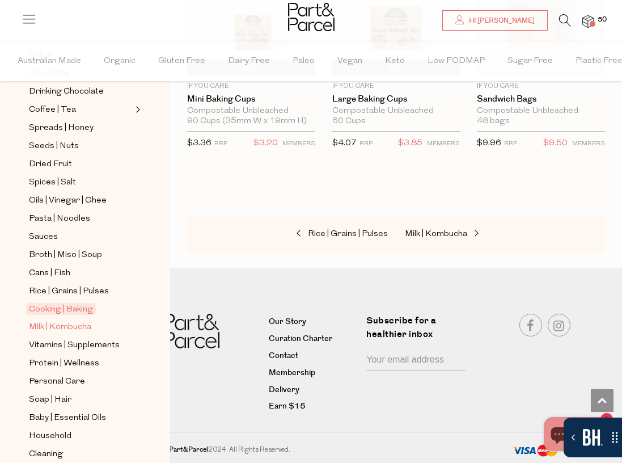
click at [75, 327] on span "Milk | Kombucha" at bounding box center [60, 327] width 62 height 14
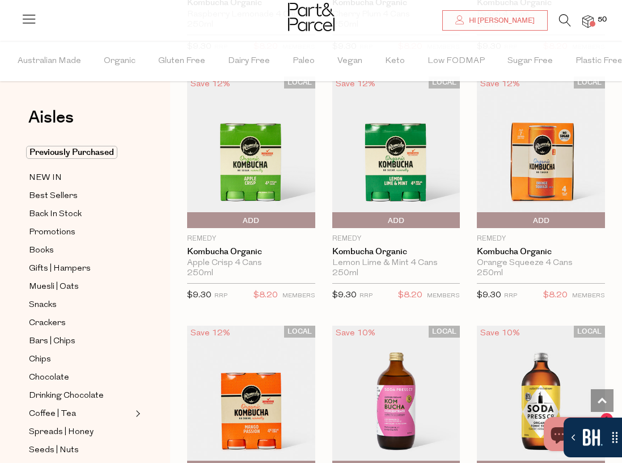
scroll to position [2338, 0]
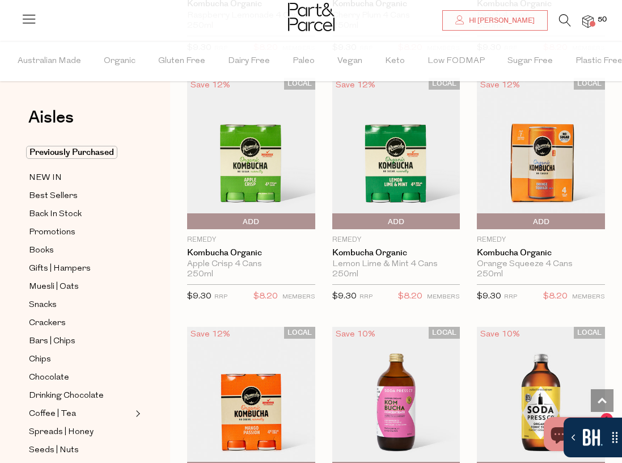
click at [335, 221] on span "Add To Parcel" at bounding box center [335, 221] width 0 height 17
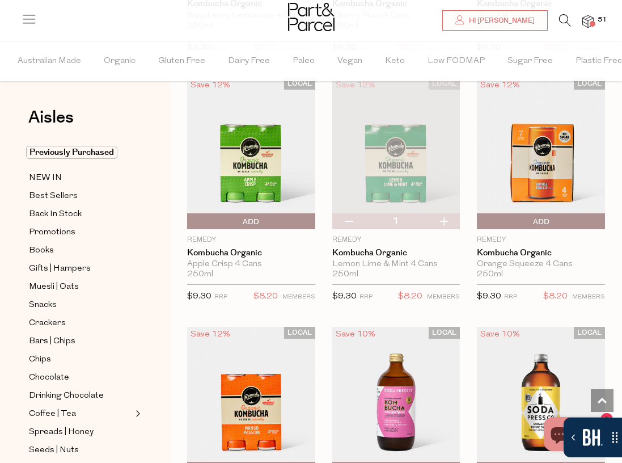
click at [275, 218] on span "Add To Parcel" at bounding box center [251, 221] width 122 height 17
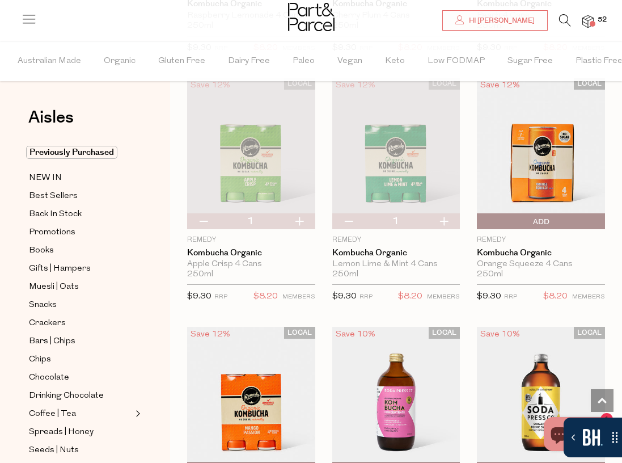
click at [299, 222] on button "button" at bounding box center [299, 221] width 32 height 16
type input "2"
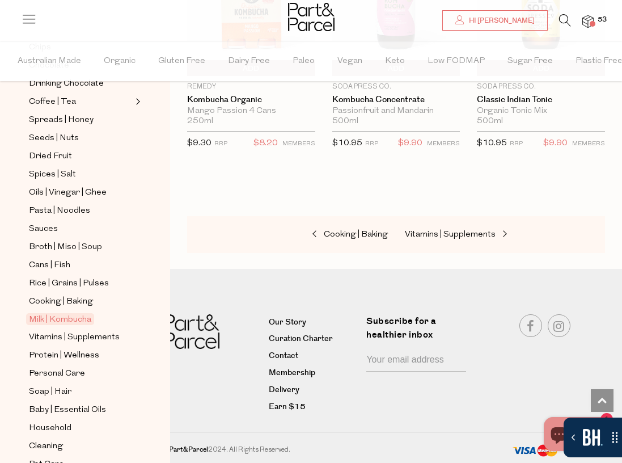
scroll to position [370, 0]
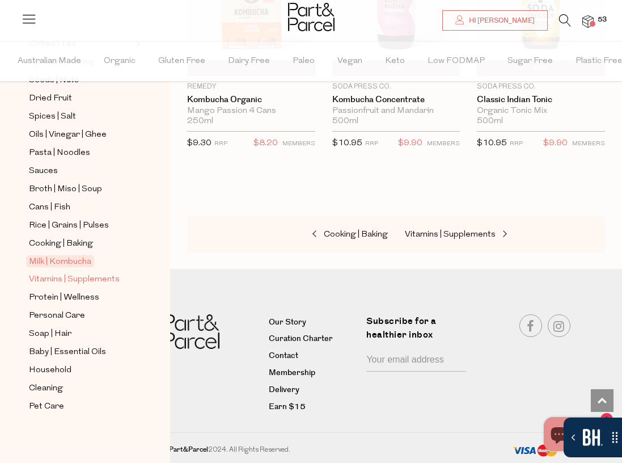
click at [83, 278] on span "Vitamins | Supplements" at bounding box center [74, 280] width 91 height 14
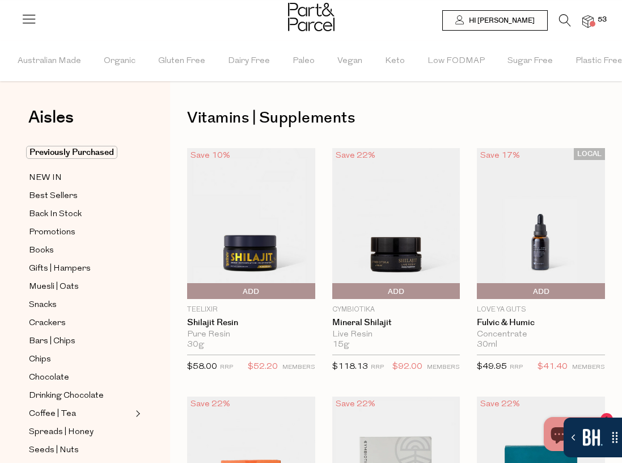
click at [590, 18] on img at bounding box center [587, 21] width 11 height 13
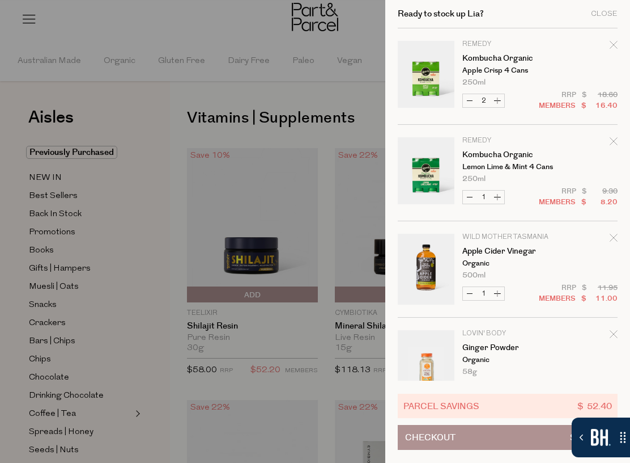
click at [221, 38] on div at bounding box center [315, 231] width 630 height 463
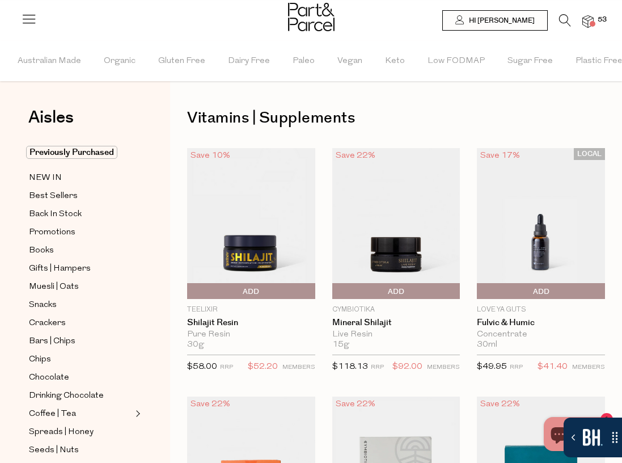
click at [563, 23] on icon at bounding box center [565, 20] width 12 height 12
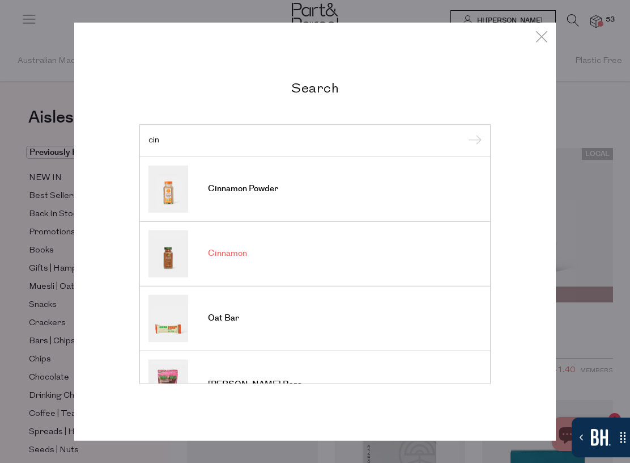
type input "cin"
click at [235, 253] on span "Cinnamon" at bounding box center [227, 253] width 39 height 11
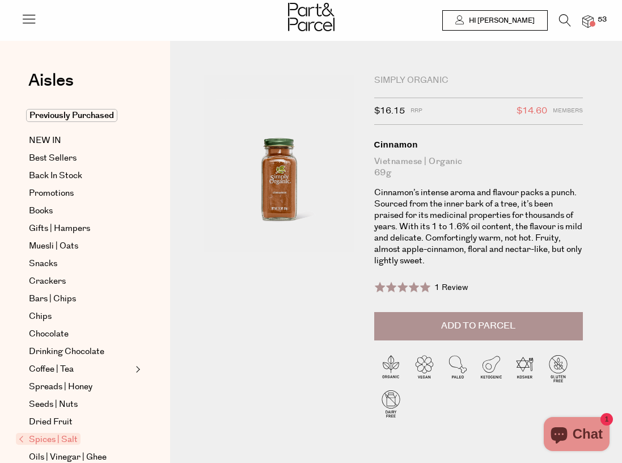
click at [497, 331] on span "Add to Parcel" at bounding box center [478, 325] width 74 height 13
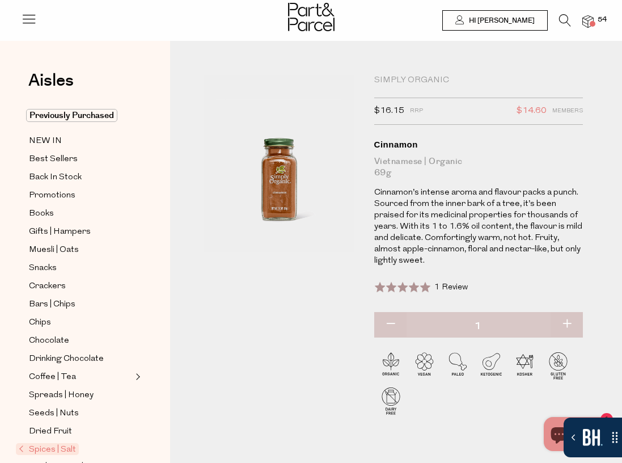
click at [589, 20] on img at bounding box center [587, 21] width 11 height 13
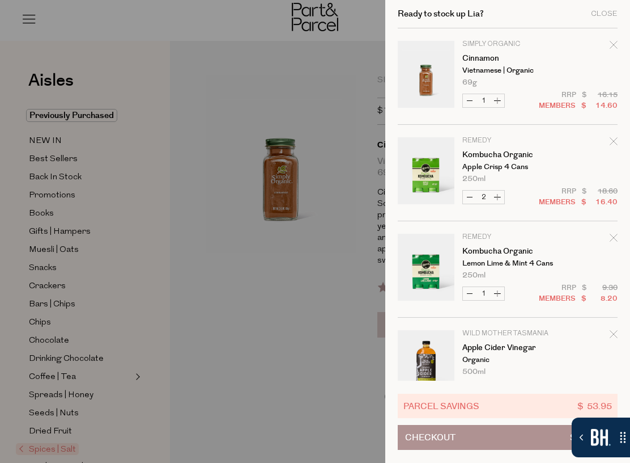
click at [468, 197] on button "Decrease Kombucha Organic" at bounding box center [470, 196] width 14 height 13
type input "1"
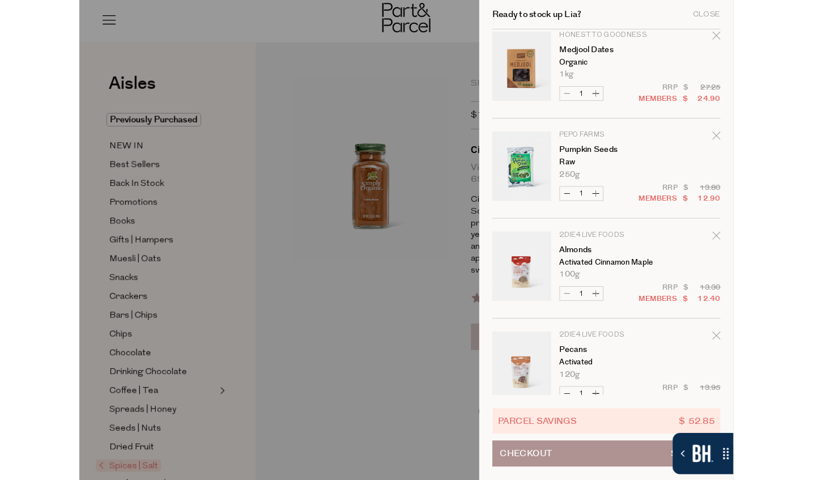
scroll to position [787, 0]
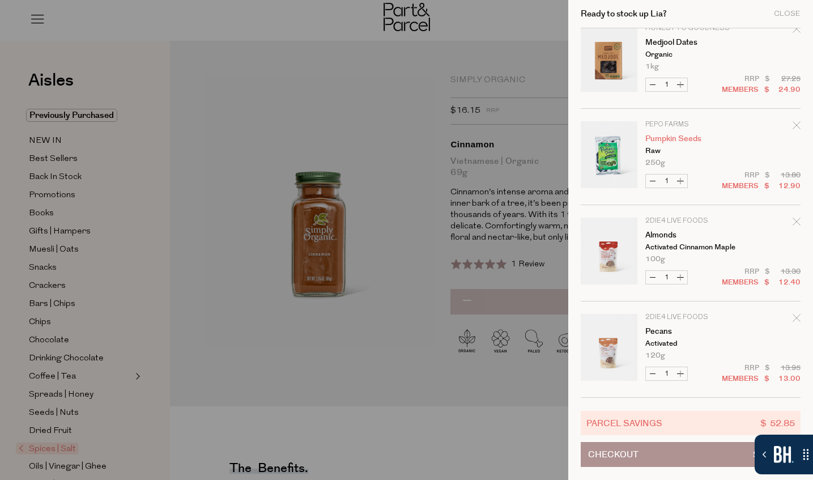
click at [621, 142] on link "Pumpkin Seeds" at bounding box center [690, 139] width 88 height 8
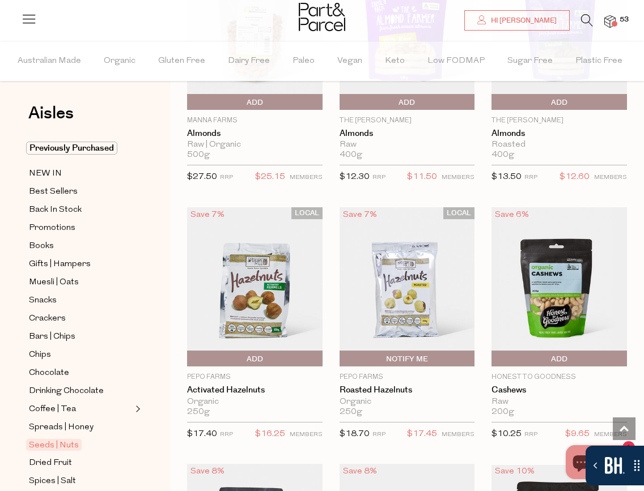
scroll to position [7, 0]
